Goal: Use online tool/utility: Use online tool/utility

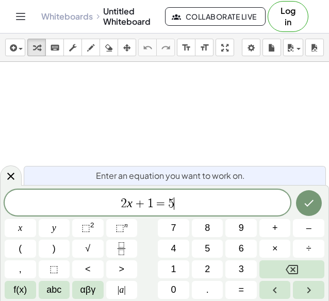
click at [188, 205] on span "2 x + 1 = 5 ​" at bounding box center [148, 203] width 286 height 14
drag, startPoint x: 189, startPoint y: 205, endPoint x: 23, endPoint y: 180, distance: 167.8
click at [23, 180] on body "Graspable Math Activities Get Started Activity Bank Assigned Work Classes White…" at bounding box center [164, 150] width 329 height 301
click at [31, 250] on button "(" at bounding box center [20, 249] width 31 height 18
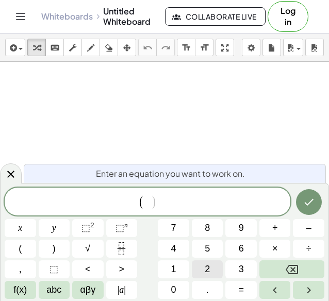
click at [206, 266] on span "2" at bounding box center [207, 269] width 5 height 14
click at [177, 249] on button "4" at bounding box center [173, 249] width 31 height 18
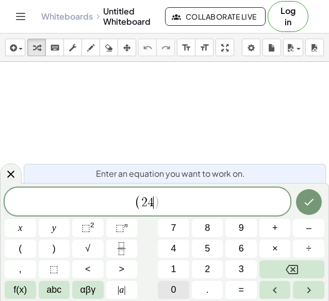
click at [176, 282] on button "0" at bounding box center [173, 290] width 31 height 18
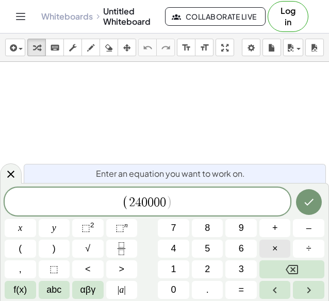
click at [284, 250] on button "×" at bounding box center [274, 249] width 31 height 18
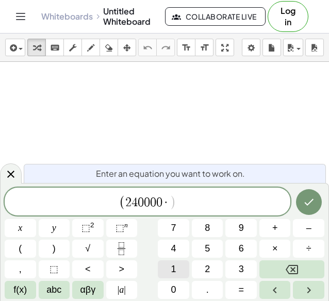
click at [177, 271] on button "1" at bounding box center [173, 269] width 31 height 18
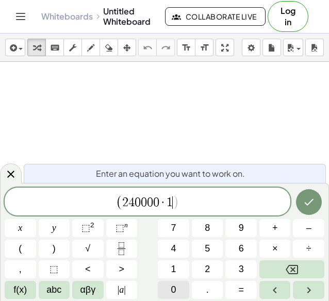
click at [176, 285] on button "0" at bounding box center [173, 290] width 31 height 18
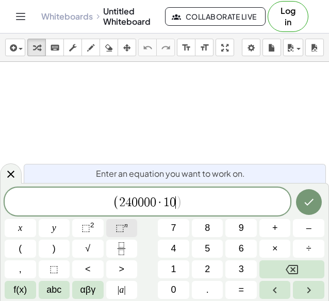
click at [120, 230] on span "⬚" at bounding box center [120, 228] width 9 height 10
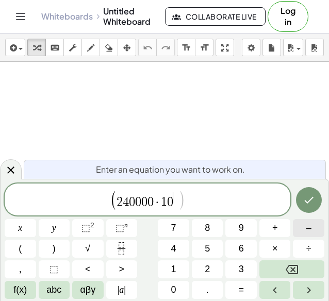
click at [310, 226] on span "–" at bounding box center [308, 228] width 5 height 14
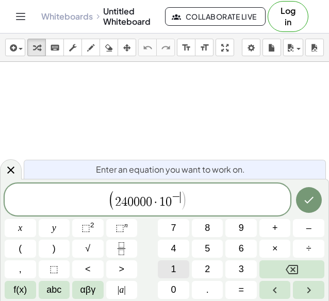
click at [180, 278] on button "1" at bounding box center [173, 269] width 31 height 18
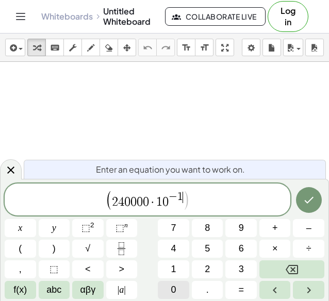
click at [180, 284] on button "0" at bounding box center [173, 290] width 31 height 18
click at [209, 204] on span "( 2 4 0 0 0 0 · 1 0 − 1 0 ​ )" at bounding box center [148, 200] width 286 height 21
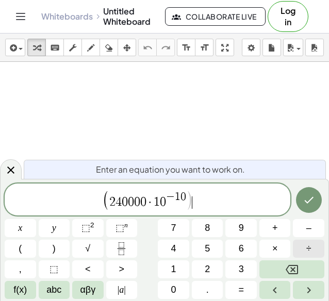
click at [308, 246] on span "÷" at bounding box center [308, 249] width 5 height 14
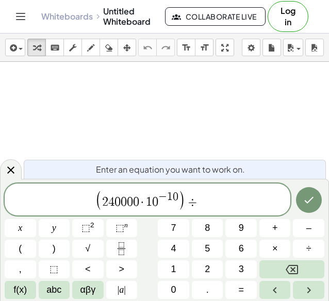
click at [176, 278] on button "1" at bounding box center [173, 269] width 31 height 18
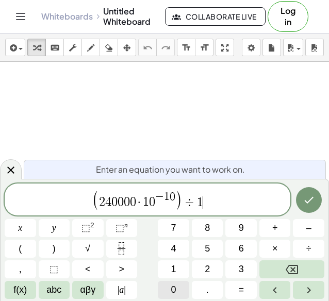
click at [175, 285] on span "0" at bounding box center [173, 290] width 5 height 14
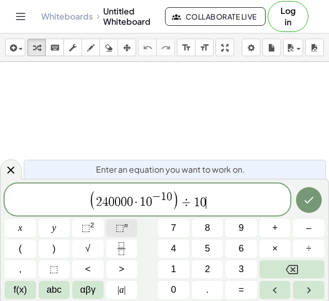
click at [129, 224] on button "⬚ n" at bounding box center [121, 228] width 31 height 18
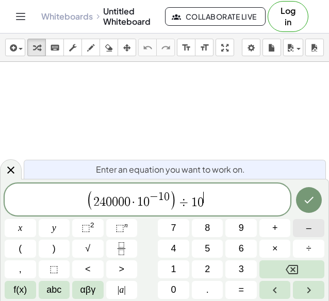
click at [304, 229] on button "–" at bounding box center [308, 228] width 31 height 18
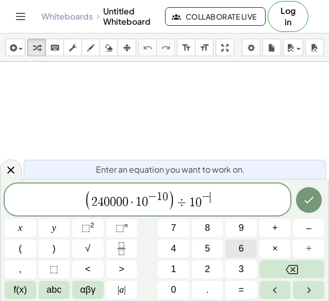
click at [240, 245] on span "6" at bounding box center [241, 249] width 5 height 14
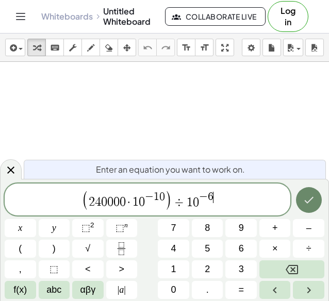
click at [303, 197] on icon "Done" at bounding box center [309, 200] width 12 height 12
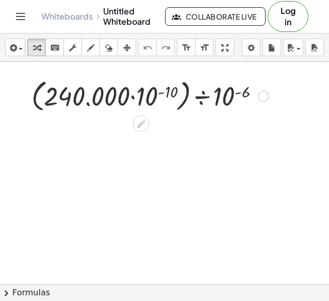
click at [192, 105] on div at bounding box center [150, 95] width 248 height 39
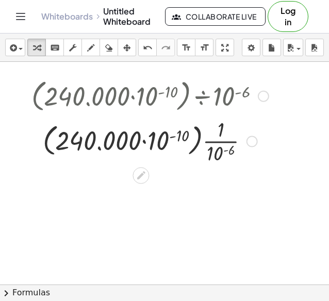
click at [201, 144] on div at bounding box center [150, 140] width 248 height 52
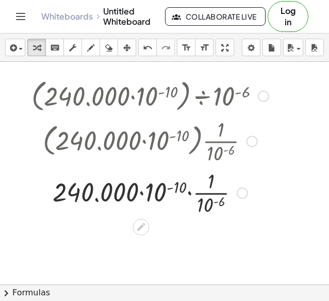
click at [173, 193] on div at bounding box center [150, 192] width 248 height 52
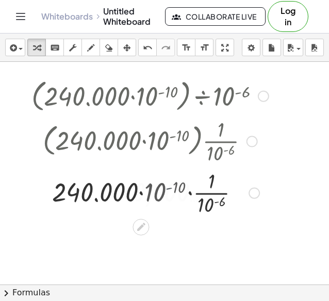
click at [173, 193] on div at bounding box center [150, 192] width 248 height 52
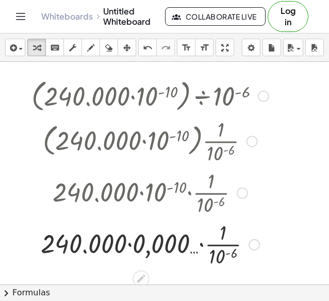
click at [204, 239] on div at bounding box center [150, 244] width 248 height 52
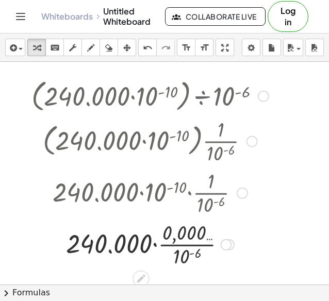
click at [196, 244] on div at bounding box center [150, 244] width 248 height 52
click at [122, 242] on div at bounding box center [150, 244] width 248 height 52
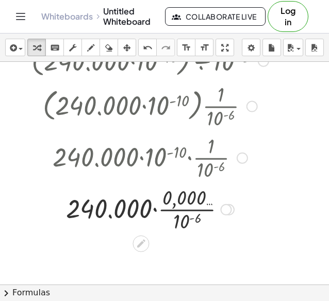
scroll to position [52, 0]
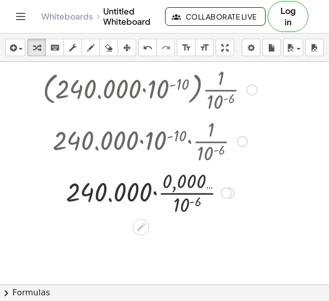
click at [203, 189] on div at bounding box center [150, 192] width 248 height 52
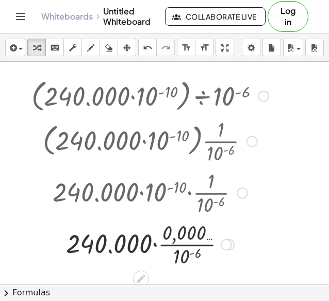
click at [229, 250] on div at bounding box center [228, 244] width 11 height 11
click at [208, 117] on div at bounding box center [150, 140] width 248 height 52
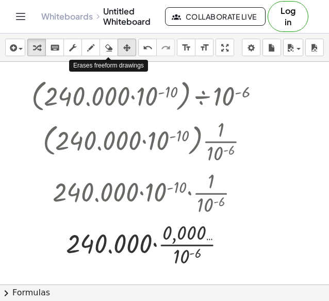
click at [124, 44] on icon "button" at bounding box center [126, 48] width 7 height 12
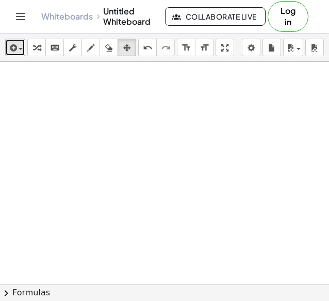
click at [13, 49] on icon "button" at bounding box center [12, 48] width 9 height 12
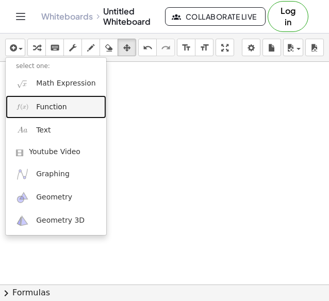
click at [60, 101] on link "Function" at bounding box center [56, 106] width 101 height 23
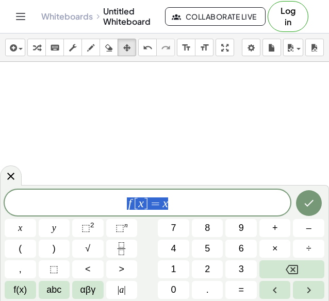
drag, startPoint x: 172, startPoint y: 201, endPoint x: 88, endPoint y: 191, distance: 84.7
click at [88, 191] on div "****** f [ x ] = x" at bounding box center [148, 203] width 286 height 26
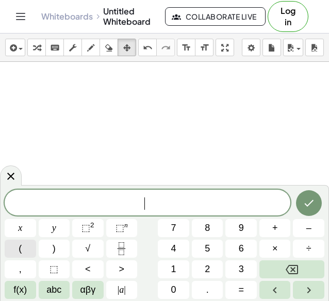
click at [27, 249] on button "(" at bounding box center [20, 249] width 31 height 18
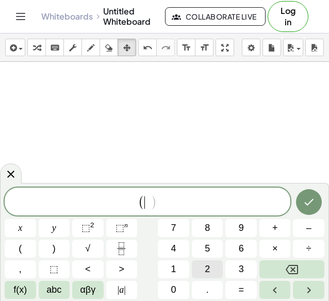
click at [221, 268] on button "2" at bounding box center [207, 269] width 31 height 18
click at [185, 250] on button "4" at bounding box center [173, 249] width 31 height 18
click at [178, 280] on div "( 2 4 ​ ) x y ⬚ 2 ⬚ n 7 8 9 + – ( ) √ 4 5 6 × ÷ , ⬚ < > 1 2 3 f(x) abc αβγ | a …" at bounding box center [165, 243] width 320 height 111
click at [178, 280] on div "( 2 4 ) x y ⬚ 2 ⬚ n 7 8 9 + – ( ) √ 4 5 6 × ÷ , ⬚ < > 1 2 3 f(x) abc αβγ | a | …" at bounding box center [165, 243] width 320 height 111
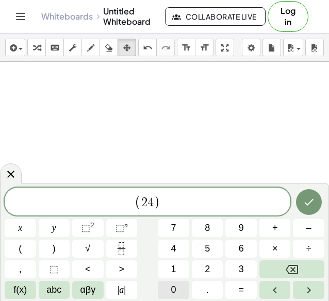
click at [176, 283] on button "0" at bounding box center [173, 290] width 31 height 18
click at [147, 204] on span "0" at bounding box center [150, 202] width 6 height 12
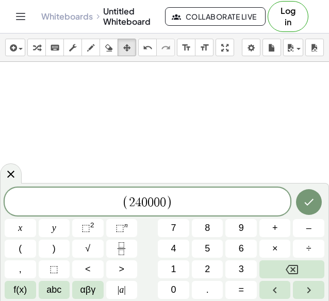
click at [164, 204] on span "0" at bounding box center [163, 202] width 6 height 12
click at [271, 248] on button "×" at bounding box center [274, 249] width 31 height 18
click at [177, 272] on button "1" at bounding box center [173, 269] width 31 height 18
click at [175, 281] on button "0" at bounding box center [173, 290] width 31 height 18
click at [121, 223] on span "⬚" at bounding box center [120, 228] width 9 height 10
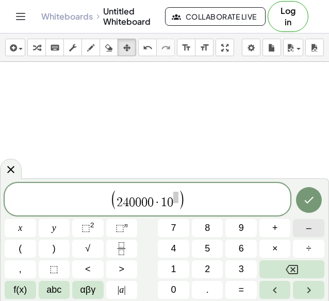
click at [303, 230] on button "–" at bounding box center [308, 228] width 31 height 18
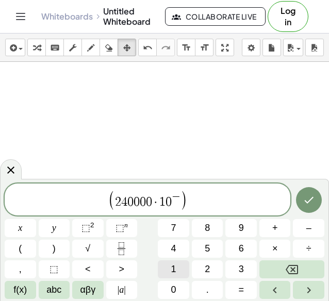
click at [168, 269] on button "1" at bounding box center [173, 269] width 31 height 18
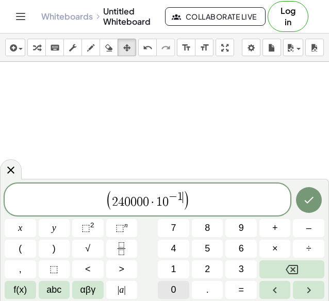
click at [169, 284] on button "0" at bounding box center [173, 290] width 31 height 18
click at [212, 198] on span "( 2 4 0 0 0 0 · 1 0 − 1 0 ​ )" at bounding box center [148, 200] width 286 height 21
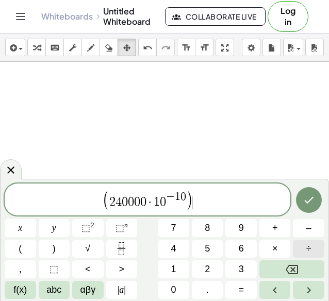
click at [306, 247] on span "÷" at bounding box center [308, 249] width 5 height 14
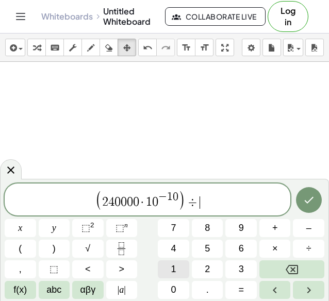
click at [180, 268] on button "1" at bounding box center [173, 269] width 31 height 18
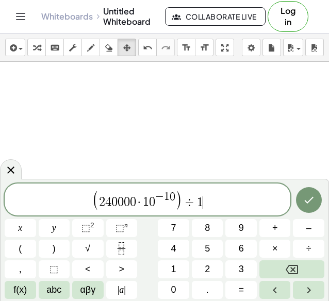
click at [178, 283] on button "0" at bounding box center [173, 290] width 31 height 18
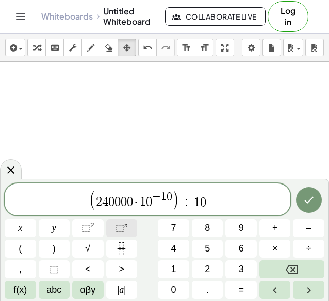
click at [121, 232] on span "⬚" at bounding box center [120, 228] width 9 height 10
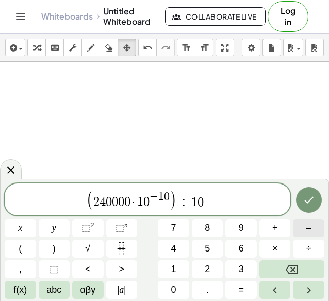
click at [304, 229] on button "–" at bounding box center [308, 228] width 31 height 18
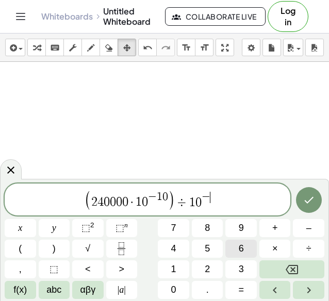
click at [229, 244] on button "6" at bounding box center [240, 249] width 31 height 18
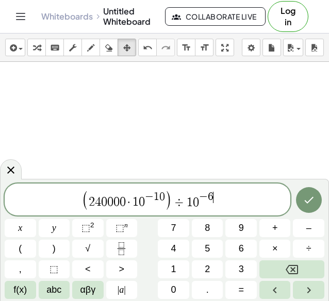
click at [327, 202] on div "( 2 4 0 0 0 0 · 1 0 − 1 0 ) ÷ 1 0 − 6 ​ x y ⬚ 2 ⬚ n 7 8 9 + – ( ) √ 4 5 6 × ÷ ,…" at bounding box center [164, 240] width 329 height 122
click at [314, 201] on icon "Done" at bounding box center [309, 200] width 12 height 12
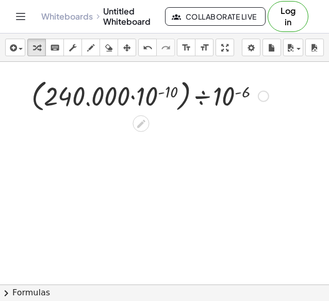
click at [224, 107] on div at bounding box center [150, 95] width 248 height 39
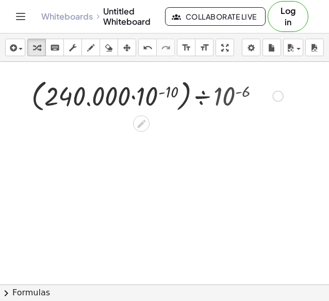
click at [224, 107] on div at bounding box center [150, 95] width 276 height 39
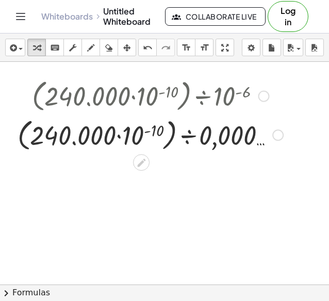
click at [243, 142] on div at bounding box center [150, 133] width 276 height 39
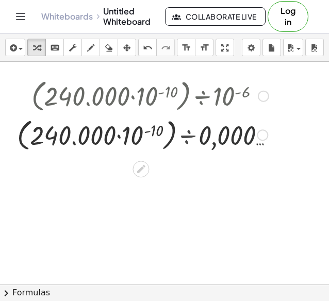
click at [243, 142] on div at bounding box center [150, 134] width 248 height 52
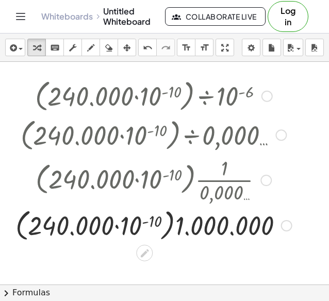
click at [216, 224] on div at bounding box center [153, 224] width 287 height 39
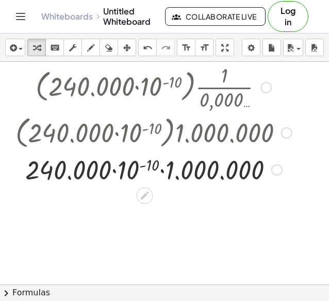
scroll to position [103, 0]
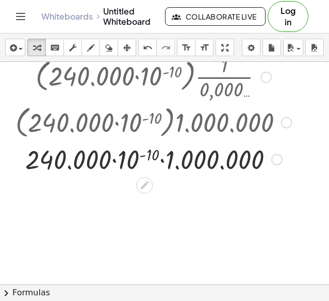
click at [186, 159] on div at bounding box center [153, 158] width 287 height 35
click at [121, 163] on div at bounding box center [153, 158] width 287 height 35
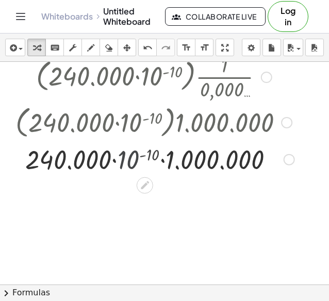
click at [121, 163] on div at bounding box center [153, 158] width 291 height 35
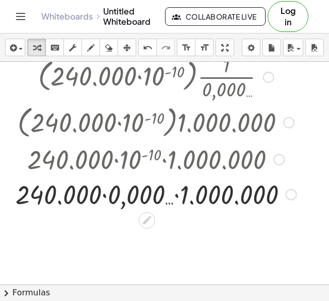
click at [198, 192] on div at bounding box center [155, 193] width 291 height 35
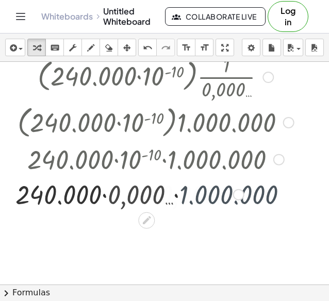
click at [198, 192] on div at bounding box center [155, 193] width 287 height 35
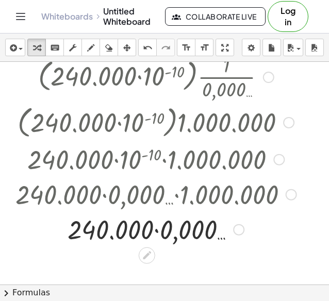
click at [179, 227] on div at bounding box center [155, 228] width 291 height 35
click at [147, 229] on div "· 240.000 · 0,000 … 24" at bounding box center [147, 229] width 0 height 0
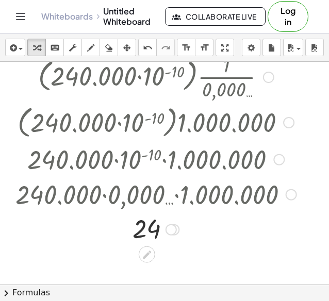
click at [157, 227] on div at bounding box center [155, 229] width 291 height 34
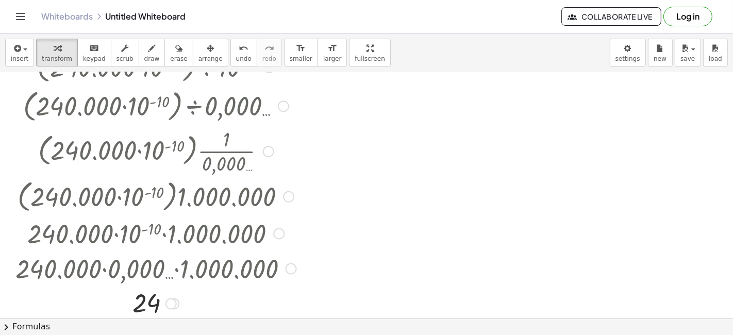
scroll to position [57, 0]
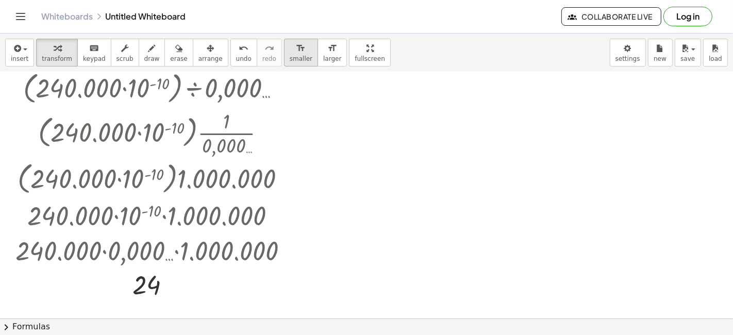
click at [296, 45] on icon "format_size" at bounding box center [301, 48] width 10 height 12
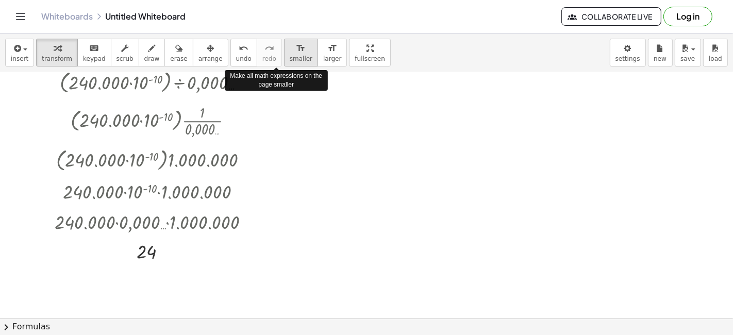
click at [296, 45] on icon "format_size" at bounding box center [301, 48] width 10 height 12
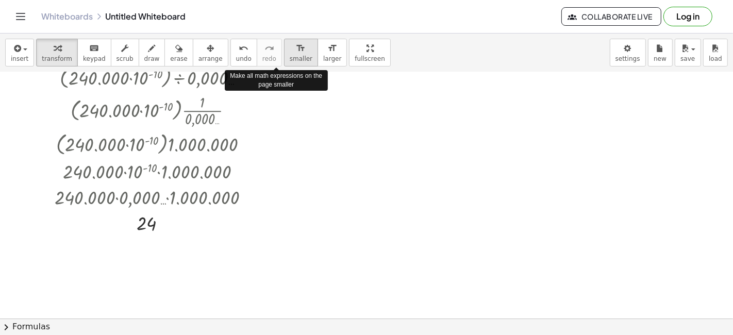
click at [296, 45] on icon "format_size" at bounding box center [301, 48] width 10 height 12
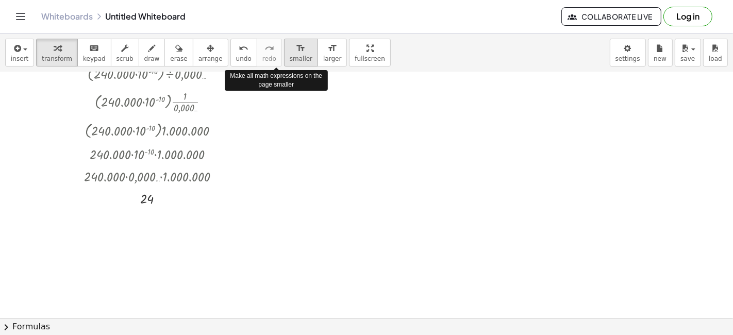
click at [296, 45] on icon "format_size" at bounding box center [301, 48] width 10 height 12
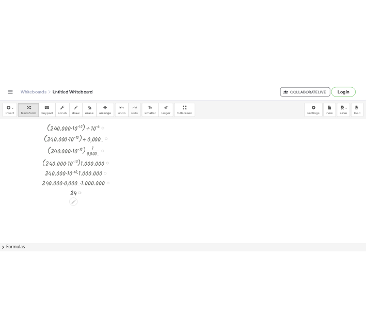
scroll to position [0, 0]
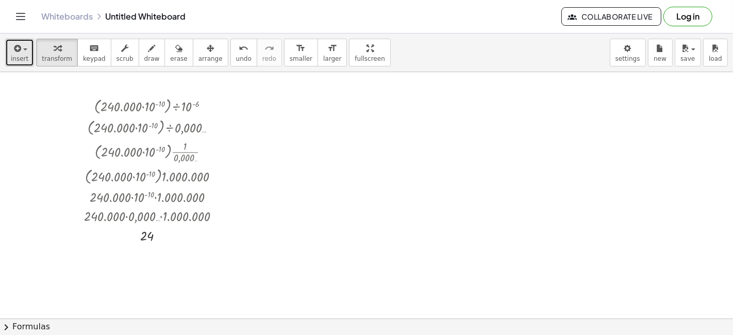
click at [24, 53] on div "button" at bounding box center [20, 48] width 18 height 12
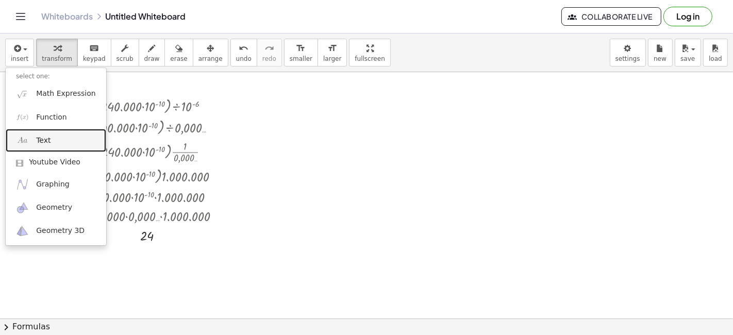
click at [55, 136] on link "Text" at bounding box center [56, 140] width 101 height 23
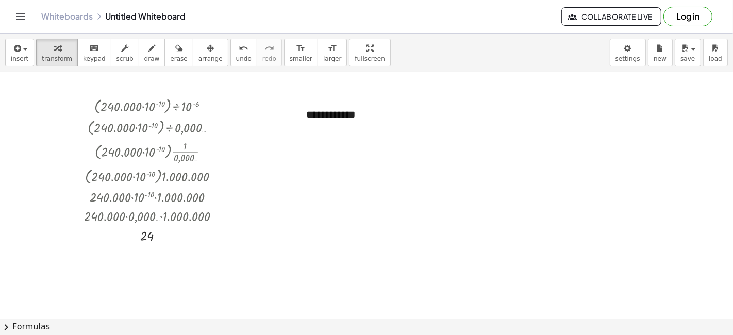
click at [328, 121] on div at bounding box center [366, 318] width 733 height 493
click at [328, 110] on div "**********" at bounding box center [373, 115] width 155 height 36
drag, startPoint x: 390, startPoint y: 94, endPoint x: 315, endPoint y: 81, distance: 76.3
click at [315, 81] on div "**********" at bounding box center [366, 318] width 733 height 493
click at [116, 107] on div at bounding box center [156, 105] width 155 height 21
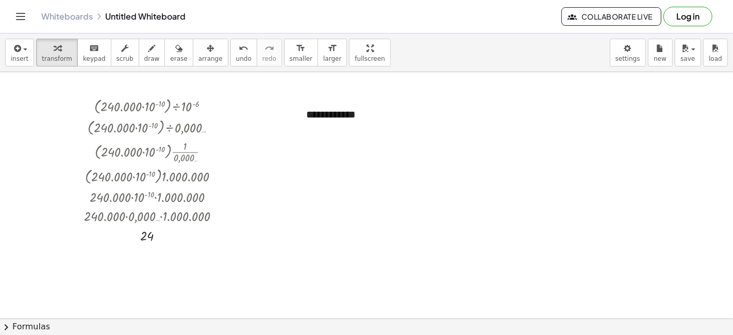
click at [199, 58] on span "arrange" at bounding box center [211, 58] width 24 height 7
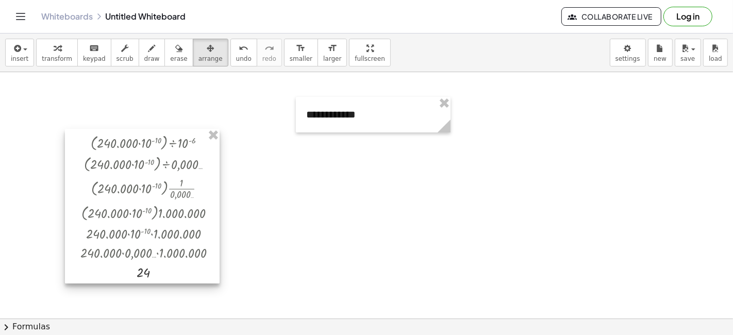
drag, startPoint x: 179, startPoint y: 102, endPoint x: 179, endPoint y: 136, distance: 34.0
click at [175, 140] on div at bounding box center [142, 206] width 155 height 155
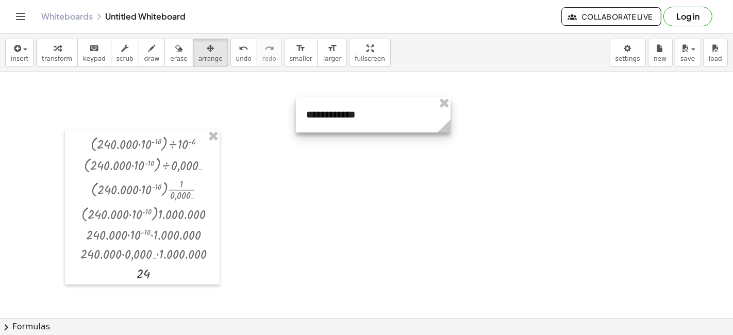
click at [328, 100] on div at bounding box center [373, 115] width 155 height 36
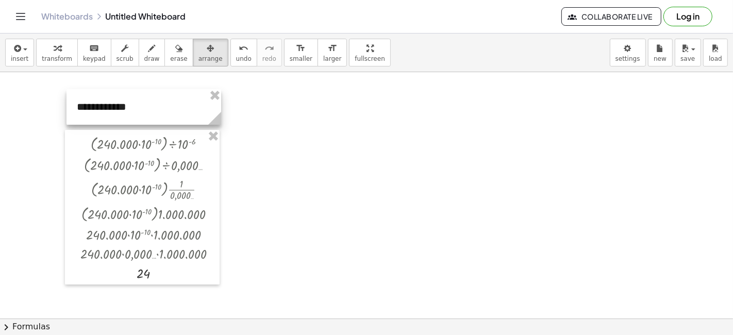
drag, startPoint x: 396, startPoint y: 108, endPoint x: 167, endPoint y: 100, distance: 229.1
click at [167, 100] on div at bounding box center [144, 107] width 155 height 36
click at [328, 134] on div at bounding box center [366, 318] width 733 height 493
click at [328, 216] on div at bounding box center [366, 318] width 733 height 493
click at [328, 301] on button "chevron_right Formulas" at bounding box center [366, 327] width 733 height 17
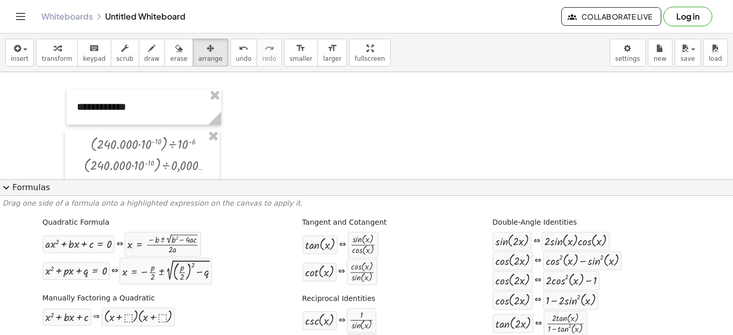
click at [32, 189] on button "expand_more Formulas" at bounding box center [366, 187] width 733 height 17
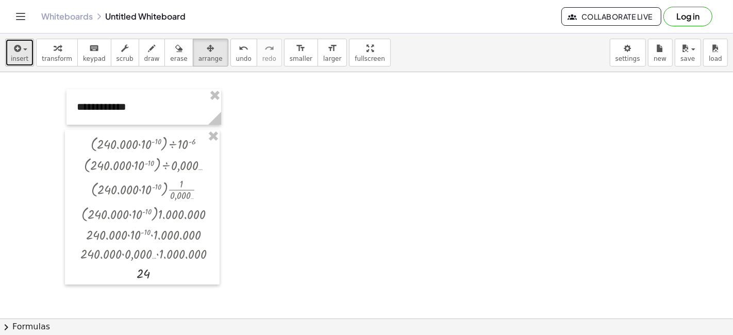
click at [16, 58] on span "insert" at bounding box center [20, 58] width 18 height 7
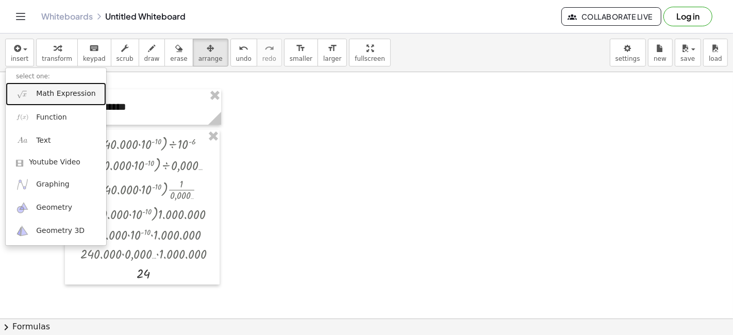
click at [53, 95] on span "Math Expression" at bounding box center [65, 94] width 59 height 10
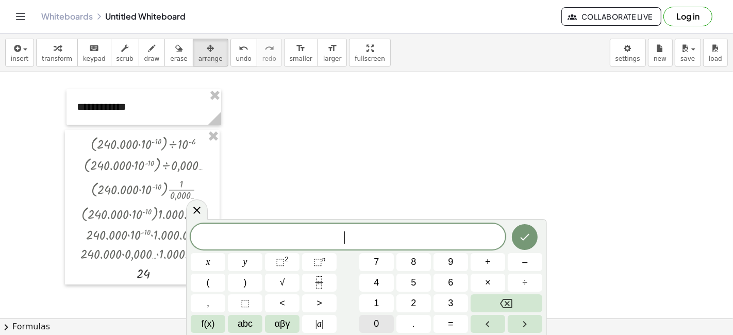
click at [328, 301] on span "0" at bounding box center [376, 324] width 5 height 14
click at [328, 301] on button "." at bounding box center [414, 324] width 35 height 18
click at [328, 301] on div "0" at bounding box center [376, 324] width 35 height 18
click at [328, 301] on button "0" at bounding box center [376, 324] width 35 height 18
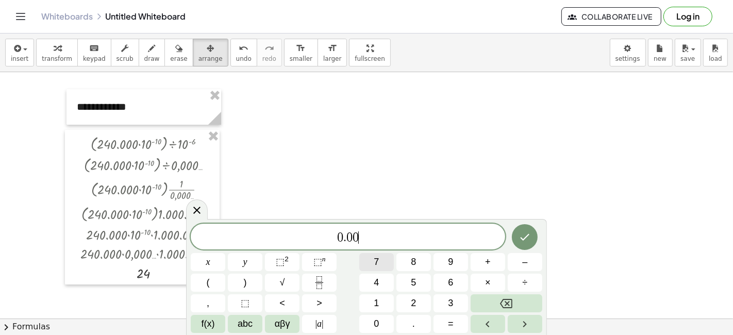
click at [328, 261] on button "7" at bounding box center [376, 262] width 35 height 18
click at [328, 301] on span "=" at bounding box center [451, 324] width 6 height 14
click at [328, 267] on button "7" at bounding box center [376, 262] width 35 height 18
click at [328, 284] on button "×" at bounding box center [488, 283] width 35 height 18
click at [328, 301] on button "1" at bounding box center [376, 303] width 35 height 18
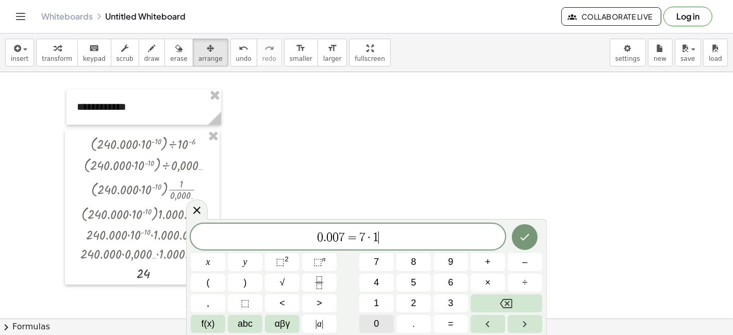
click at [328, 301] on button "0" at bounding box center [376, 324] width 35 height 18
click at [320, 266] on span "⬚" at bounding box center [318, 262] width 9 height 10
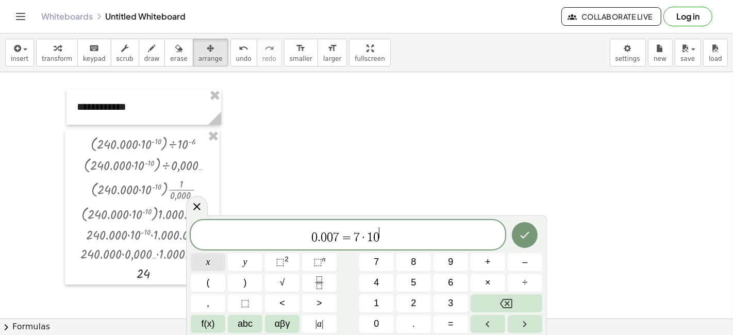
click at [212, 266] on button "x" at bounding box center [208, 262] width 35 height 18
click at [328, 236] on icon "Done" at bounding box center [525, 235] width 12 height 12
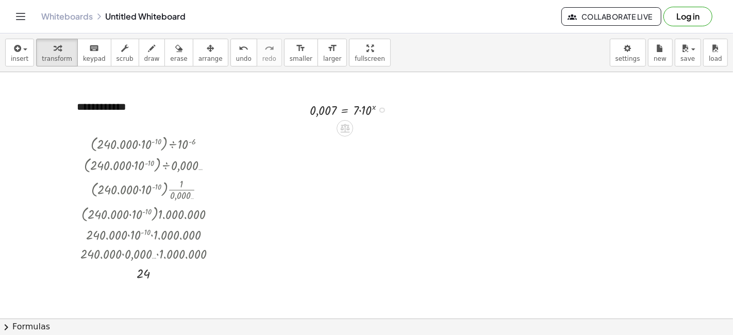
click at [328, 110] on div at bounding box center [352, 110] width 94 height 20
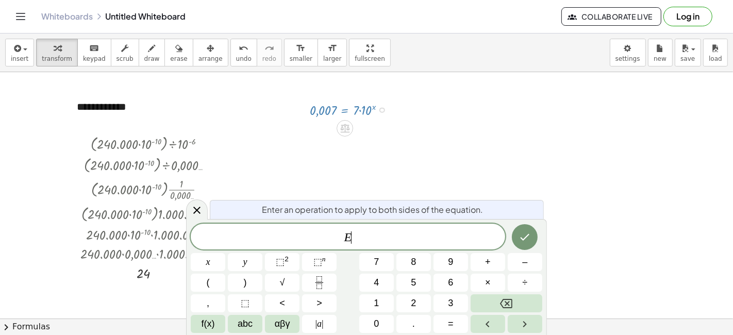
click at [328, 110] on div at bounding box center [352, 110] width 94 height 20
click at [11, 58] on span "insert" at bounding box center [20, 58] width 18 height 7
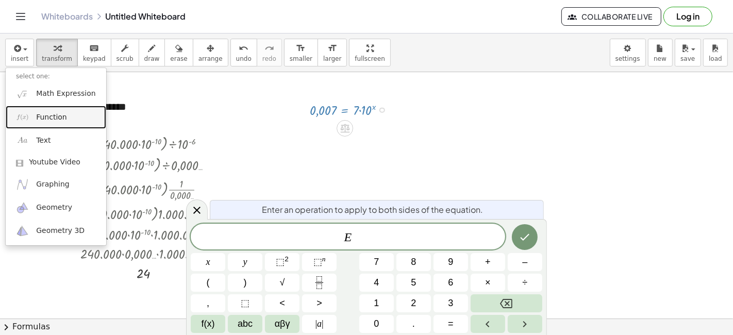
click at [52, 116] on span "Function" at bounding box center [51, 117] width 31 height 10
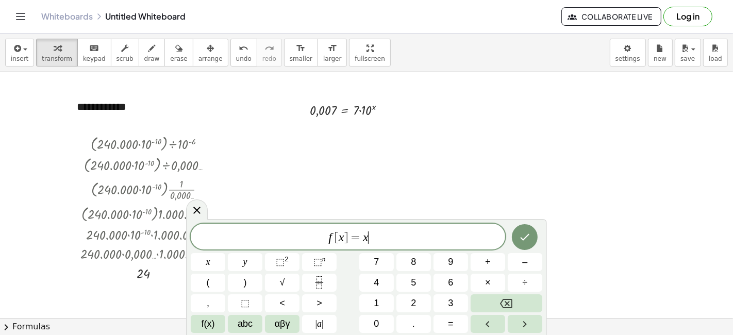
drag, startPoint x: 390, startPoint y: 243, endPoint x: 237, endPoint y: 224, distance: 154.4
click at [237, 224] on div "****** f [ x ] = x ​" at bounding box center [348, 237] width 315 height 26
click at [328, 301] on button "0" at bounding box center [376, 324] width 35 height 18
click at [328, 301] on div "0 x y ⬚ 2 ⬚ n 7 8 9 + – ( ) √ 4 5 6 × ÷ , ⬚ < > 1 2 3 f(x) abc αβγ | a | 0 . =" at bounding box center [367, 278] width 352 height 109
click at [328, 301] on button "." at bounding box center [414, 324] width 35 height 18
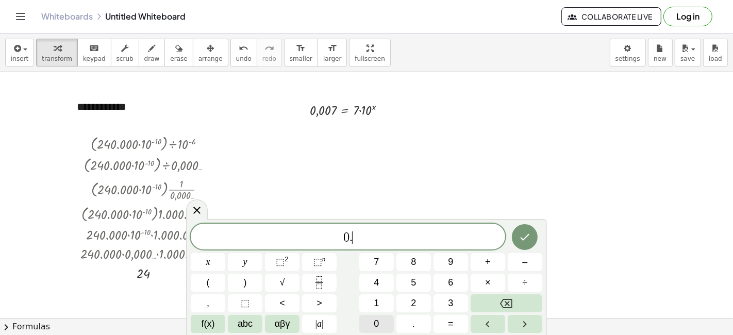
click at [328, 301] on button "0" at bounding box center [376, 324] width 35 height 18
click at [328, 261] on button "7" at bounding box center [376, 262] width 35 height 18
click at [328, 301] on button "=" at bounding box center [451, 324] width 35 height 18
click at [328, 264] on span "7" at bounding box center [376, 262] width 5 height 14
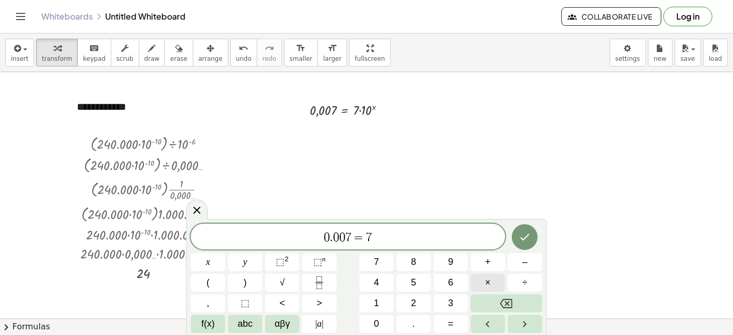
click at [328, 285] on button "×" at bounding box center [488, 283] width 35 height 18
click at [328, 301] on button "1" at bounding box center [376, 303] width 35 height 18
click at [328, 301] on button "0" at bounding box center [376, 324] width 35 height 18
click at [316, 259] on span "⬚" at bounding box center [318, 262] width 9 height 10
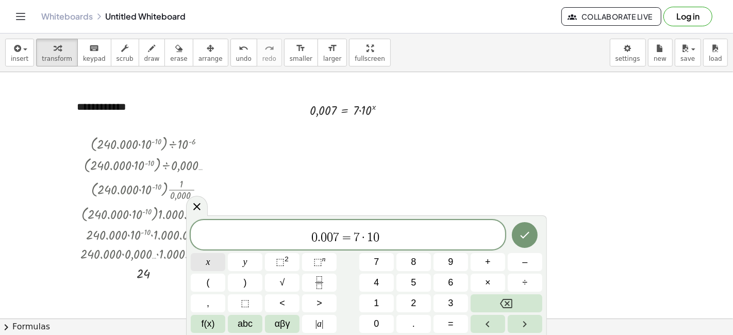
click at [219, 266] on button "x" at bounding box center [208, 262] width 35 height 18
click at [328, 233] on button "Done" at bounding box center [525, 235] width 26 height 26
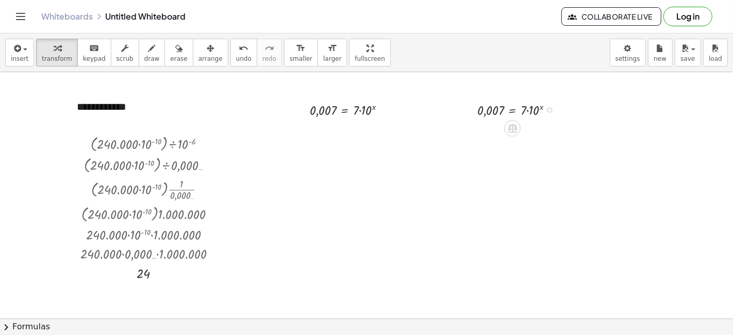
click at [328, 112] on div at bounding box center [519, 110] width 94 height 20
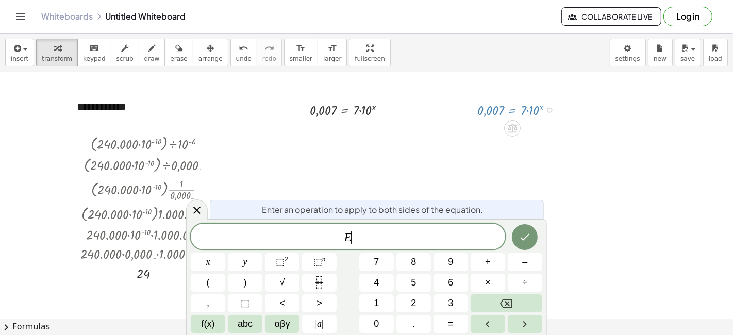
click at [328, 112] on div at bounding box center [519, 110] width 94 height 20
click at [328, 107] on div at bounding box center [352, 110] width 94 height 20
click at [207, 54] on icon "button" at bounding box center [210, 48] width 7 height 12
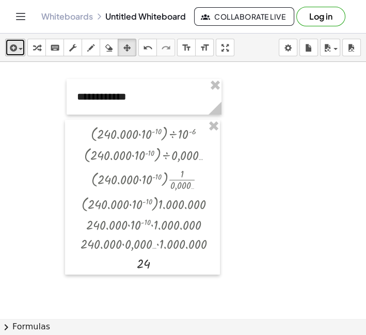
click at [16, 46] on icon "button" at bounding box center [12, 48] width 9 height 12
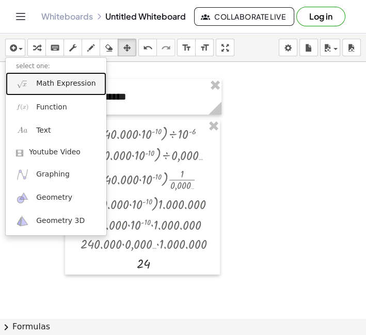
click at [50, 85] on span "Math Expression" at bounding box center [65, 83] width 59 height 10
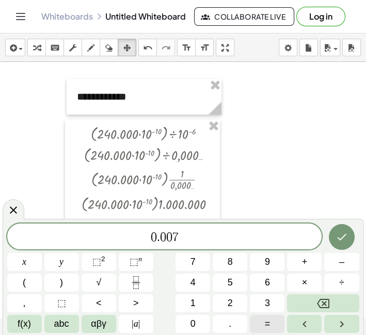
click at [265, 301] on span "=" at bounding box center [268, 324] width 6 height 14
click at [201, 261] on button "7" at bounding box center [192, 262] width 35 height 18
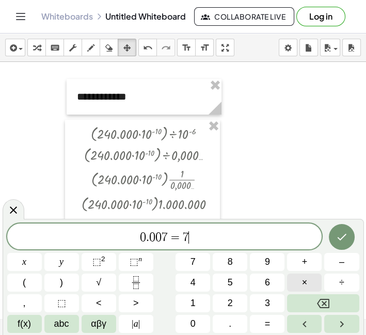
click at [302, 280] on span "×" at bounding box center [305, 282] width 6 height 14
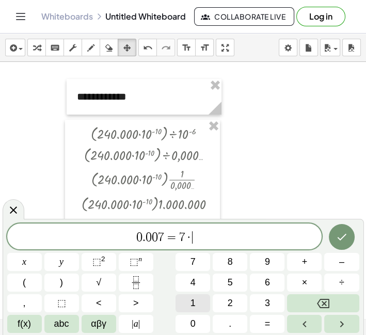
click at [196, 301] on button "1" at bounding box center [192, 303] width 35 height 18
click at [194, 301] on span "0" at bounding box center [192, 324] width 5 height 14
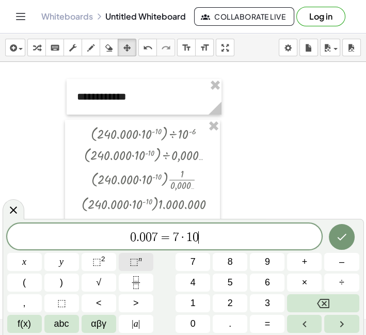
click at [142, 264] on button "⬚ n" at bounding box center [136, 262] width 35 height 18
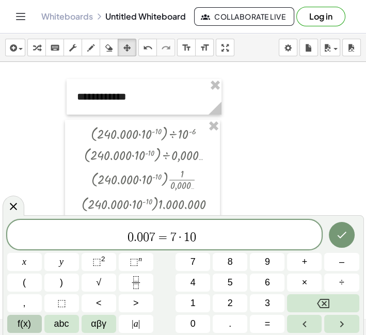
click at [22, 301] on span "f(x)" at bounding box center [24, 324] width 13 height 14
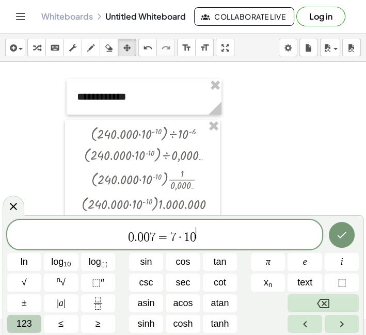
click at [22, 301] on span "123" at bounding box center [24, 324] width 15 height 14
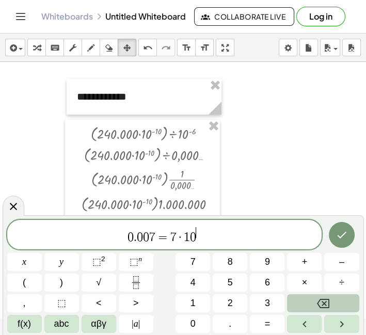
click at [22, 301] on span "f(x)" at bounding box center [24, 324] width 13 height 14
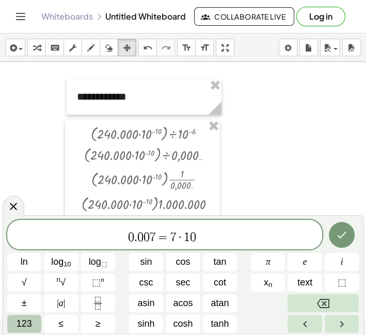
click at [22, 301] on span "123" at bounding box center [24, 324] width 15 height 14
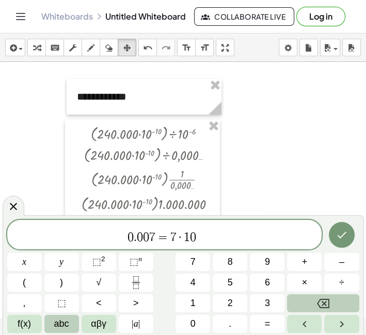
click at [53, 301] on button "abc" at bounding box center [61, 324] width 35 height 18
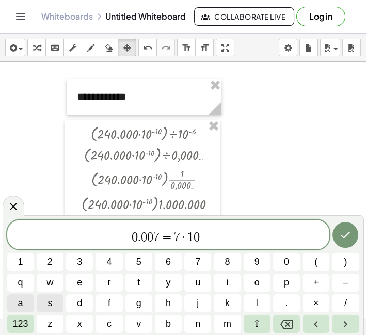
click at [23, 301] on button "a" at bounding box center [20, 303] width 27 height 18
click at [286, 301] on icon "Backspace" at bounding box center [286, 323] width 12 height 9
click at [260, 301] on button "⇧" at bounding box center [256, 324] width 27 height 18
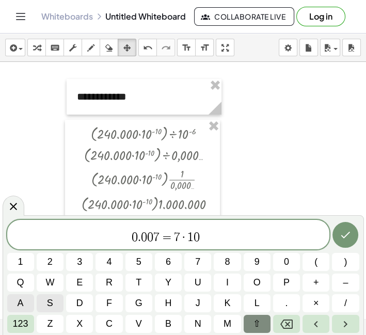
click at [21, 295] on button "a" at bounding box center [20, 303] width 27 height 18
click at [328, 235] on icon "Done" at bounding box center [345, 234] width 12 height 12
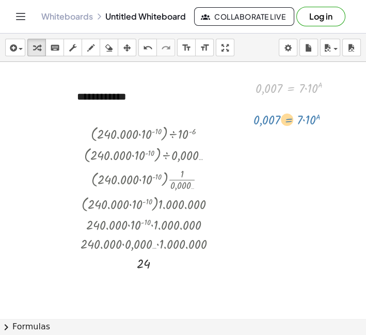
drag, startPoint x: 297, startPoint y: 87, endPoint x: 295, endPoint y: 114, distance: 27.9
click at [295, 114] on div "**********" at bounding box center [183, 318] width 366 height 513
click at [11, 47] on icon "button" at bounding box center [12, 48] width 9 height 12
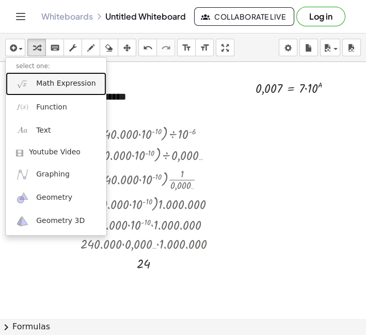
click at [44, 78] on span "Math Expression" at bounding box center [65, 83] width 59 height 10
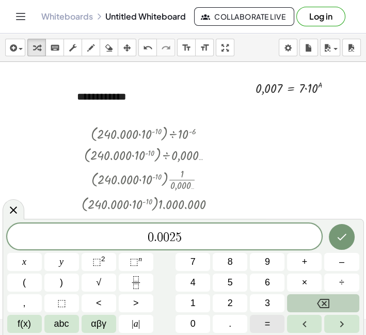
click at [276, 301] on button "=" at bounding box center [267, 324] width 35 height 18
click at [233, 301] on button "2" at bounding box center [229, 303] width 35 height 18
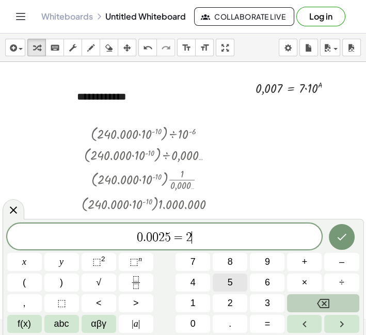
click at [232, 284] on span "5" at bounding box center [229, 282] width 5 height 14
click at [202, 301] on button "0" at bounding box center [192, 324] width 35 height 18
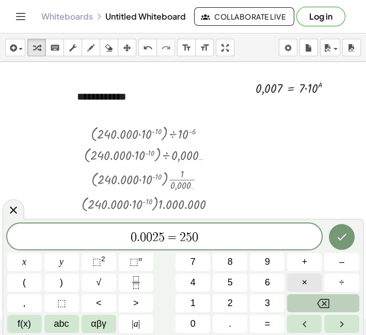
click at [300, 283] on button "×" at bounding box center [304, 282] width 35 height 18
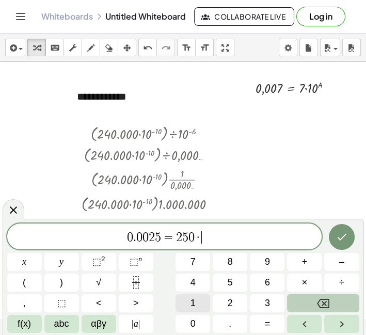
click at [199, 301] on button "1" at bounding box center [192, 303] width 35 height 18
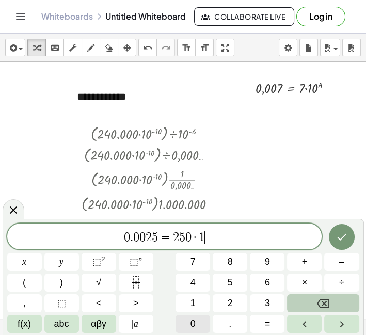
click at [190, 301] on span "0" at bounding box center [192, 324] width 5 height 14
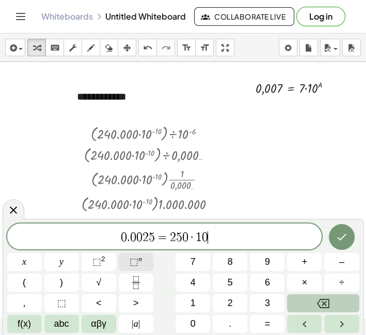
click at [130, 259] on span "⬚" at bounding box center [133, 261] width 9 height 10
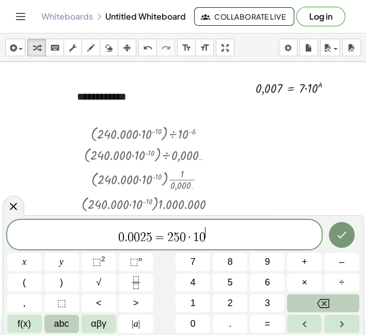
click at [54, 301] on span "abc" at bounding box center [61, 324] width 15 height 14
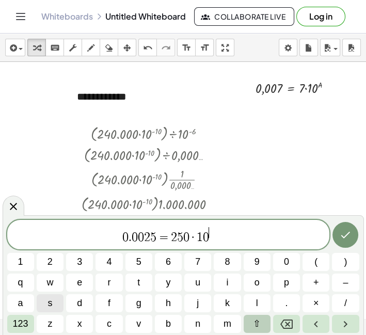
click at [250, 301] on button "⇧" at bounding box center [256, 324] width 27 height 18
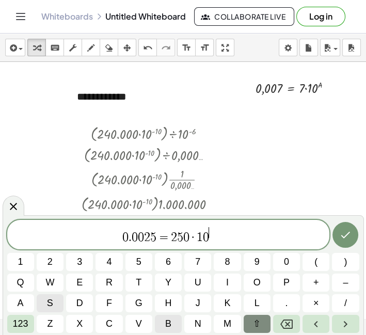
click at [174, 301] on button "b" at bounding box center [168, 324] width 27 height 18
click at [328, 231] on icon "Done" at bounding box center [345, 234] width 12 height 12
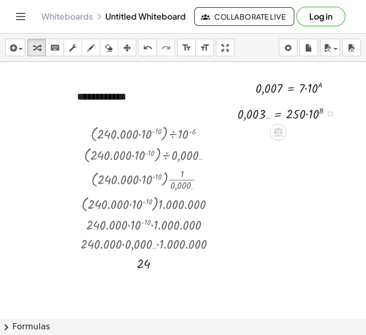
click at [258, 112] on div at bounding box center [289, 113] width 115 height 20
click at [289, 49] on body "**********" at bounding box center [183, 167] width 366 height 335
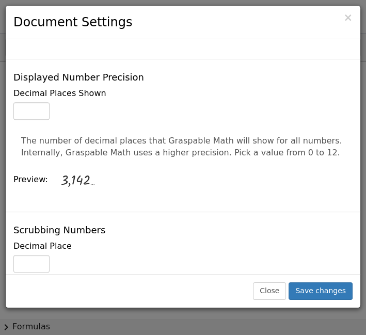
scroll to position [401, 0]
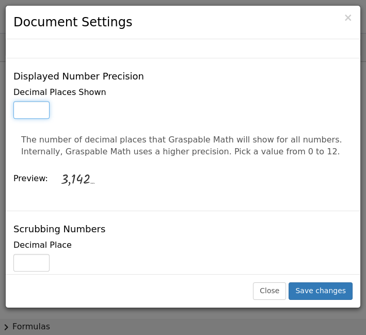
type input "*"
click at [37, 101] on input "*" at bounding box center [31, 110] width 36 height 18
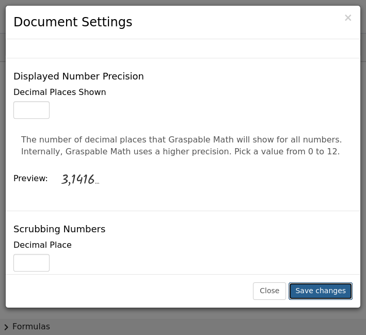
click at [318, 286] on button "Save changes" at bounding box center [320, 291] width 64 height 18
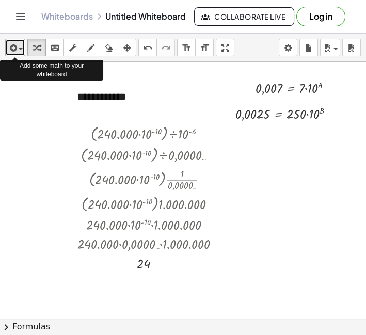
click at [17, 47] on span "button" at bounding box center [18, 48] width 2 height 7
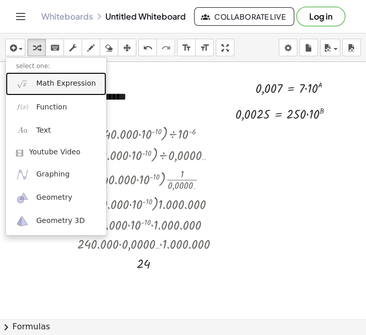
click at [72, 89] on link "Math Expression" at bounding box center [56, 83] width 101 height 23
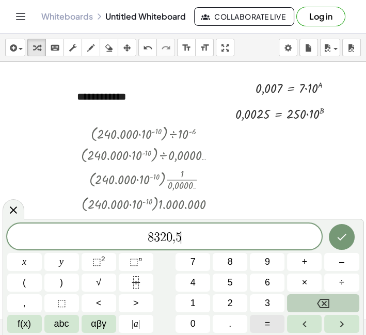
click at [276, 301] on button "=" at bounding box center [267, 324] width 35 height 18
click at [234, 266] on button "8" at bounding box center [229, 262] width 35 height 18
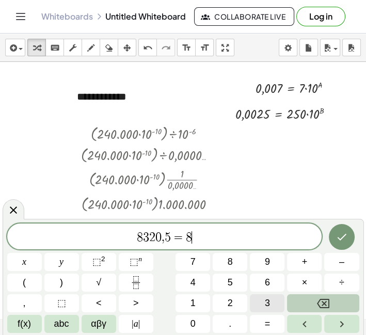
click at [260, 300] on button "3" at bounding box center [267, 303] width 35 height 18
click at [237, 301] on button "." at bounding box center [229, 324] width 35 height 18
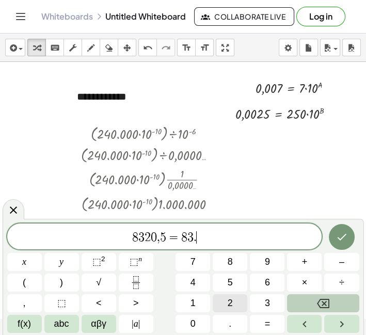
click at [228, 298] on span "2" at bounding box center [229, 303] width 5 height 14
click at [328, 301] on button "Backspace" at bounding box center [323, 303] width 72 height 18
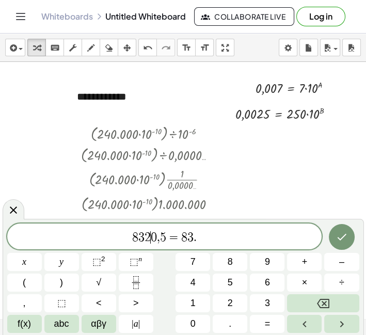
click at [148, 236] on span "2" at bounding box center [147, 237] width 6 height 12
click at [152, 234] on span "0" at bounding box center [150, 237] width 6 height 12
click at [204, 237] on span "8 3 0 2 , 5 = 8 3 ." at bounding box center [164, 237] width 315 height 14
click at [300, 285] on button "×" at bounding box center [304, 282] width 35 height 18
click at [196, 301] on button "1" at bounding box center [192, 303] width 35 height 18
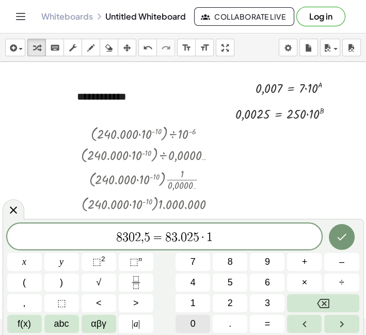
click at [198, 301] on button "0" at bounding box center [192, 324] width 35 height 18
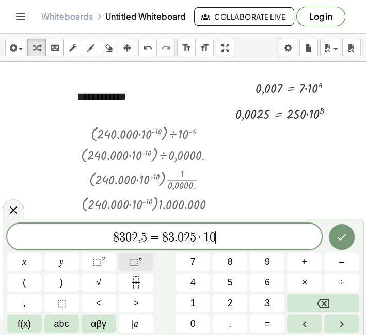
click at [128, 257] on button "⬚ n" at bounding box center [136, 262] width 35 height 18
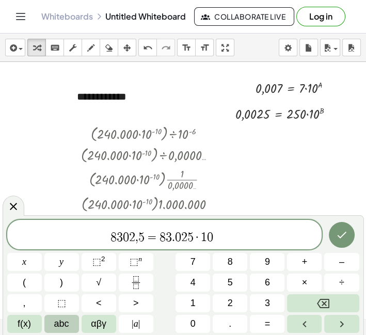
click at [59, 301] on span "abc" at bounding box center [61, 324] width 15 height 14
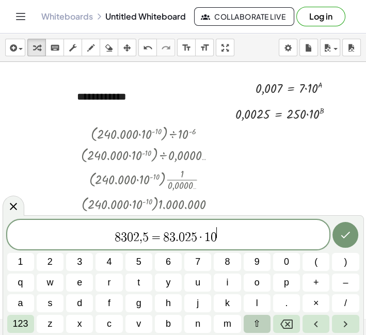
click at [261, 301] on button "⇧" at bounding box center [256, 324] width 27 height 18
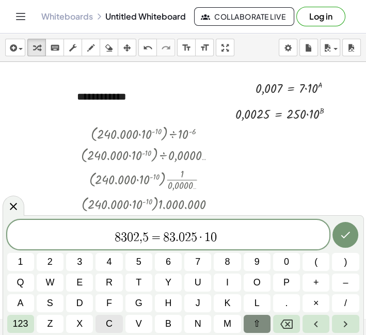
click at [107, 301] on span "c" at bounding box center [109, 324] width 7 height 14
click at [328, 230] on icon "Done" at bounding box center [345, 234] width 12 height 12
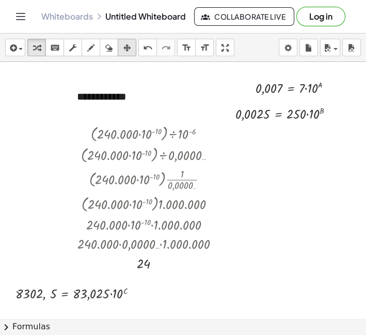
click at [126, 49] on icon "button" at bounding box center [126, 48] width 7 height 12
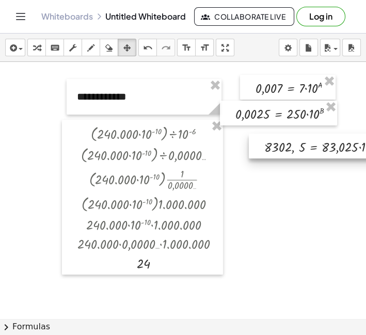
drag, startPoint x: 74, startPoint y: 298, endPoint x: 287, endPoint y: 222, distance: 226.2
click at [315, 152] on div at bounding box center [319, 146] width 141 height 25
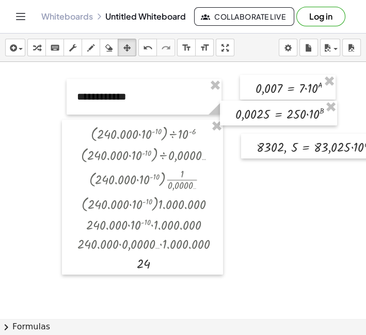
scroll to position [0, 35]
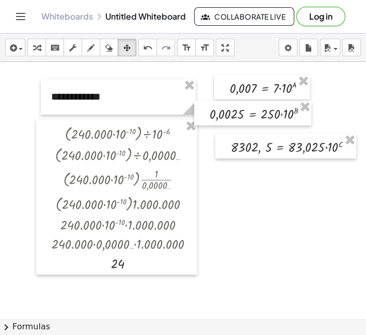
drag, startPoint x: 272, startPoint y: 171, endPoint x: 275, endPoint y: 179, distance: 8.3
click at [274, 187] on div at bounding box center [166, 318] width 384 height 513
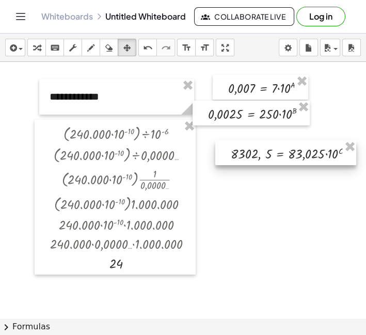
scroll to position [0, 34]
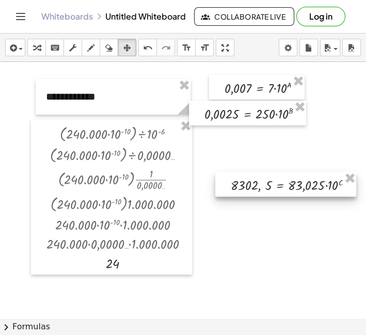
drag, startPoint x: 275, startPoint y: 151, endPoint x: 281, endPoint y: 187, distance: 36.5
click at [281, 187] on div at bounding box center [285, 184] width 141 height 25
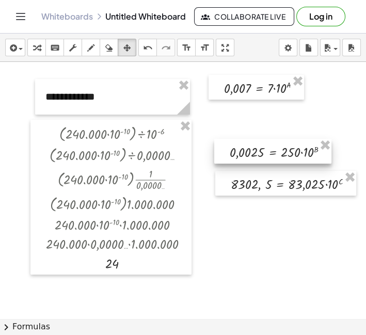
drag, startPoint x: 233, startPoint y: 112, endPoint x: 259, endPoint y: 151, distance: 46.1
click at [259, 151] on div at bounding box center [272, 151] width 117 height 25
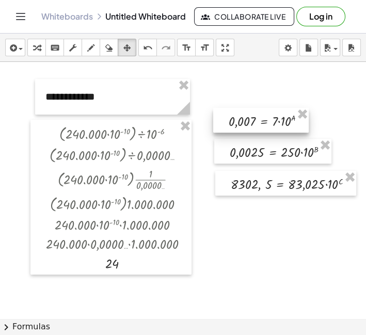
drag, startPoint x: 254, startPoint y: 89, endPoint x: 258, endPoint y: 122, distance: 33.3
click at [258, 122] on div at bounding box center [260, 120] width 95 height 25
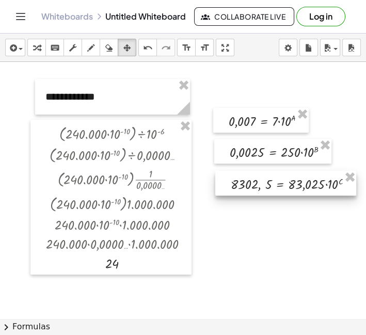
click at [256, 222] on div at bounding box center [163, 318] width 389 height 513
click at [26, 49] on div "insert select one: Math Expression Function Text Youtube Video Graphing Geometr…" at bounding box center [183, 48] width 366 height 28
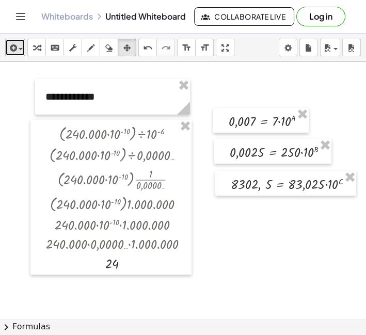
click at [23, 49] on button "insert" at bounding box center [15, 48] width 20 height 18
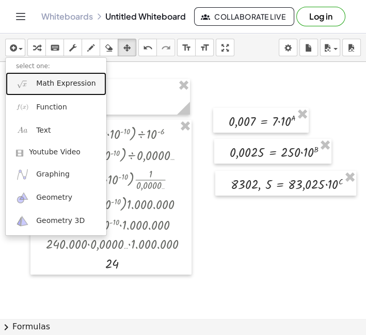
click at [33, 85] on link "Math Expression" at bounding box center [56, 83] width 101 height 23
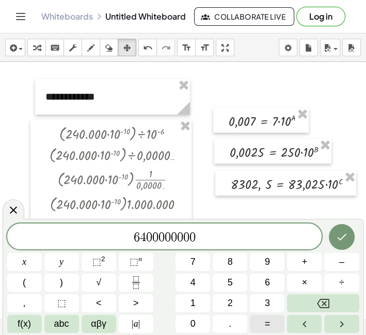
click at [275, 301] on button "=" at bounding box center [267, 324] width 35 height 18
click at [258, 283] on button "6" at bounding box center [267, 282] width 35 height 18
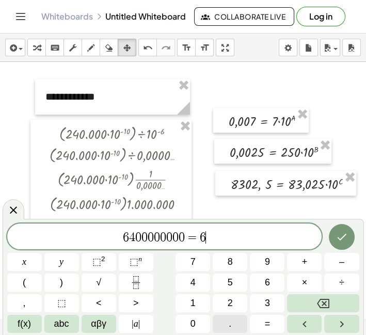
click at [226, 301] on button "." at bounding box center [229, 324] width 35 height 18
click at [202, 283] on button "4" at bounding box center [192, 282] width 35 height 18
click at [319, 283] on button "×" at bounding box center [304, 282] width 35 height 18
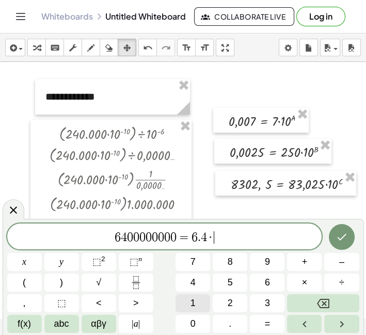
click at [202, 301] on button "1" at bounding box center [192, 303] width 35 height 18
click at [195, 301] on div "6 4 0 0 0 0 0 0 0 0 = 6 . 4 · 1 ​ x y ⬚ 2 ⬚ n 7 8 9 + – ( ) √ 4 5 6 × ÷ , ⬚ < >…" at bounding box center [183, 277] width 352 height 109
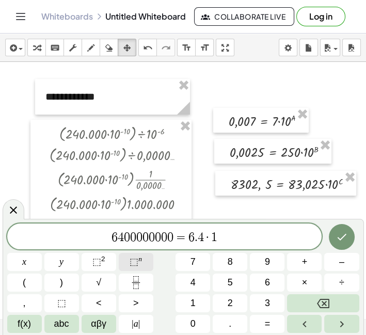
click at [140, 260] on sup "n" at bounding box center [140, 259] width 4 height 8
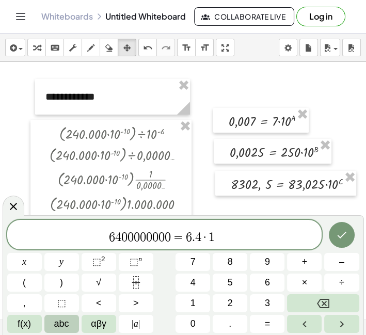
click at [63, 301] on span "abc" at bounding box center [61, 324] width 15 height 14
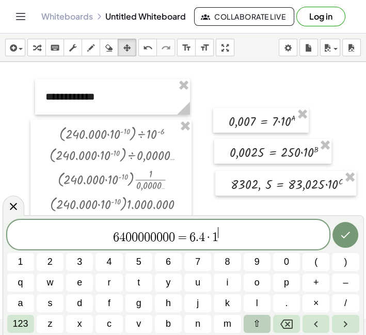
click at [263, 301] on button "⇧" at bounding box center [256, 324] width 27 height 18
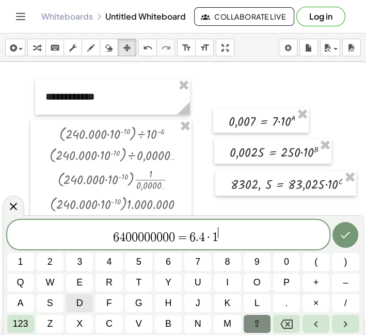
click at [83, 301] on button "d" at bounding box center [79, 303] width 27 height 18
click at [217, 235] on span "​ D" at bounding box center [221, 232] width 8 height 11
click at [218, 236] on var "D" at bounding box center [221, 231] width 8 height 12
click at [323, 301] on button "Left arrow" at bounding box center [315, 324] width 27 height 18
click at [285, 263] on span "0" at bounding box center [286, 262] width 5 height 14
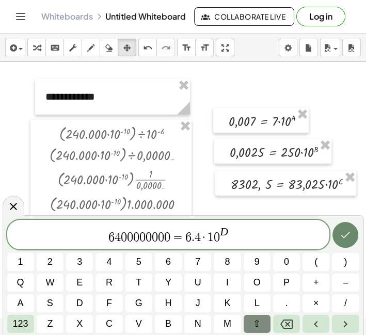
click at [328, 232] on icon "Done" at bounding box center [345, 234] width 12 height 12
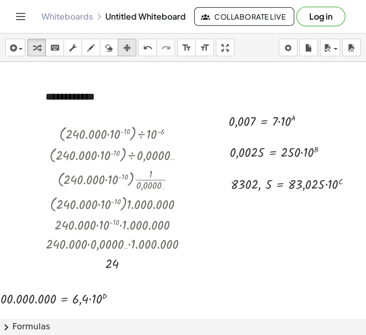
click at [135, 47] on button "arrange" at bounding box center [127, 48] width 19 height 18
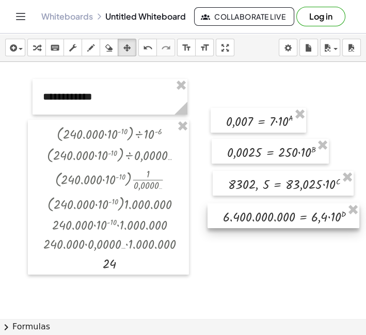
drag, startPoint x: 64, startPoint y: 292, endPoint x: 305, endPoint y: 210, distance: 254.4
click at [305, 210] on div at bounding box center [283, 215] width 152 height 25
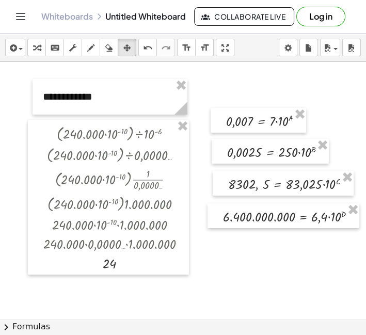
click at [278, 271] on div at bounding box center [163, 318] width 395 height 513
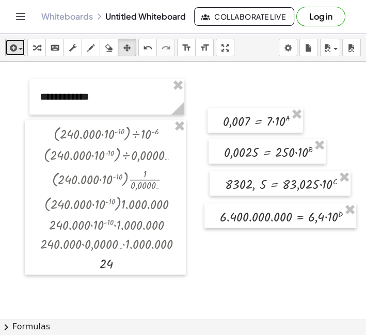
click at [19, 53] on div "button" at bounding box center [15, 47] width 15 height 12
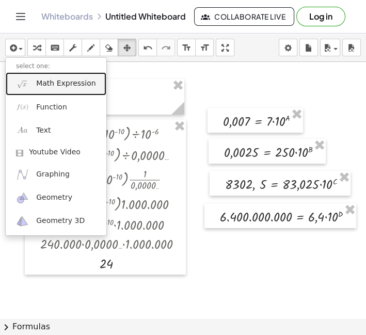
click at [32, 76] on link "Math Expression" at bounding box center [56, 83] width 101 height 23
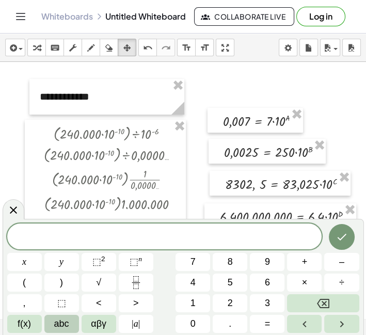
click at [72, 301] on button "abc" at bounding box center [61, 324] width 35 height 18
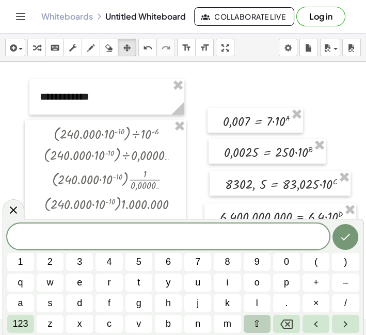
click at [254, 301] on span "⇧" at bounding box center [257, 324] width 8 height 14
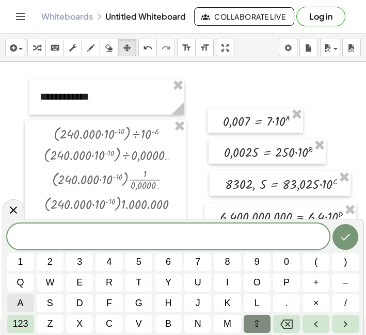
click at [14, 301] on button "a" at bounding box center [20, 303] width 27 height 18
click at [29, 301] on button "123" at bounding box center [20, 324] width 27 height 18
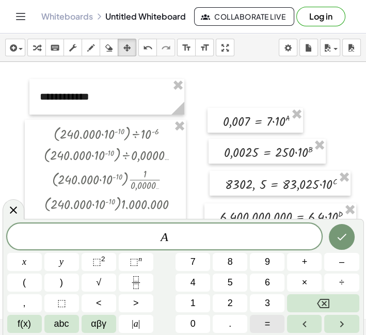
click at [272, 301] on button "=" at bounding box center [267, 324] width 35 height 18
click at [328, 263] on span "–" at bounding box center [341, 262] width 5 height 14
click at [267, 300] on span "3" at bounding box center [267, 303] width 5 height 14
click at [328, 236] on icon "Done" at bounding box center [341, 236] width 12 height 12
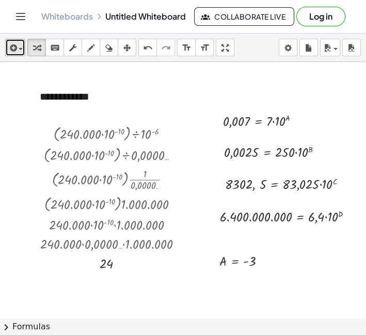
click at [13, 45] on icon "button" at bounding box center [12, 48] width 9 height 12
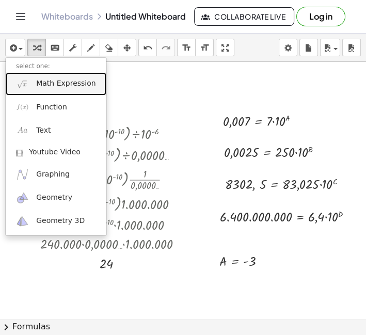
click at [45, 84] on span "Math Expression" at bounding box center [65, 83] width 59 height 10
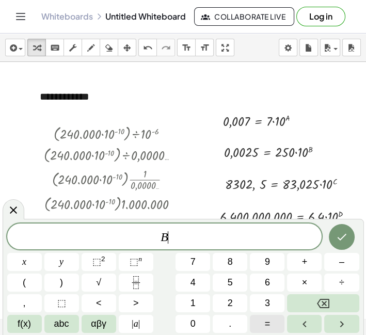
click at [271, 301] on button "=" at bounding box center [267, 324] width 35 height 18
click at [328, 227] on button "Done" at bounding box center [341, 237] width 26 height 26
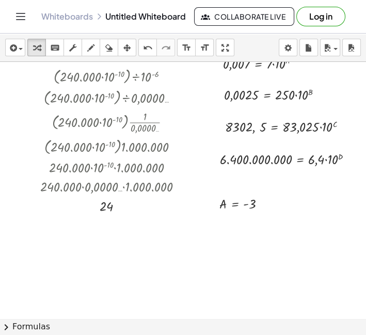
scroll to position [57, 46]
click at [222, 230] on div at bounding box center [160, 261] width 395 height 513
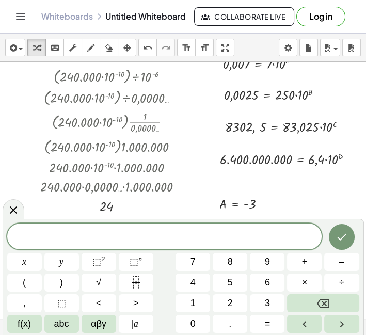
click at [319, 201] on div at bounding box center [160, 261] width 395 height 513
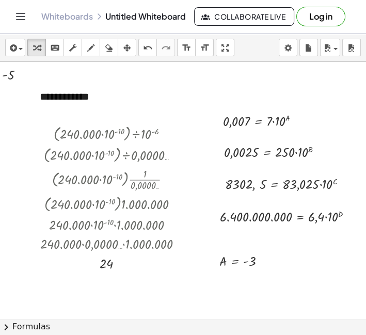
scroll to position [0, 42]
click at [16, 45] on icon "button" at bounding box center [12, 48] width 9 height 12
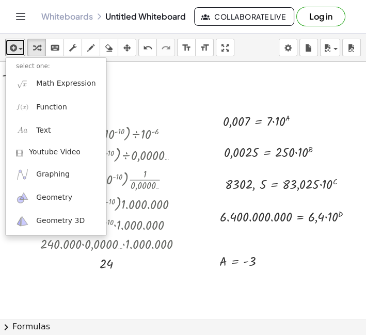
click at [179, 78] on div at bounding box center [160, 318] width 395 height 513
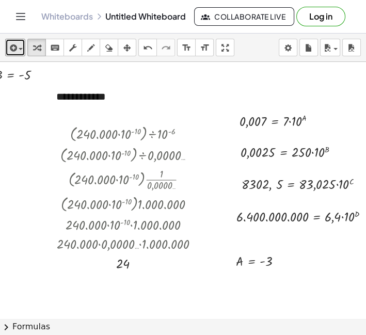
scroll to position [0, 19]
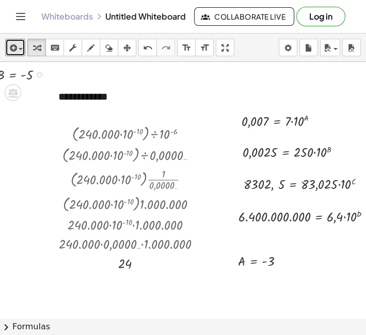
drag, startPoint x: 26, startPoint y: 74, endPoint x: 37, endPoint y: 71, distance: 11.4
click at [26, 74] on div at bounding box center [24, 73] width 64 height 19
click at [129, 48] on icon "button" at bounding box center [126, 48] width 7 height 12
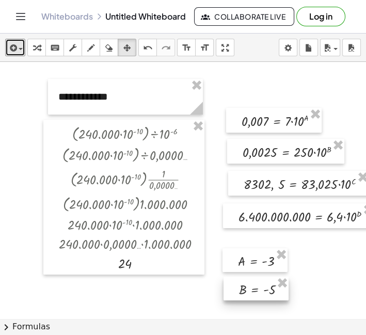
drag, startPoint x: 13, startPoint y: 72, endPoint x: 253, endPoint y: 286, distance: 321.8
click at [253, 286] on div at bounding box center [255, 288] width 65 height 24
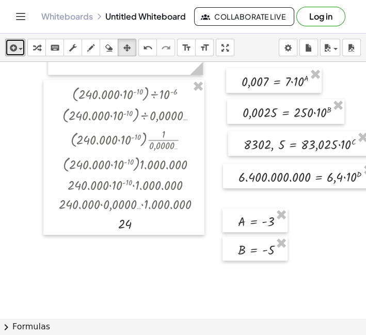
scroll to position [114, 19]
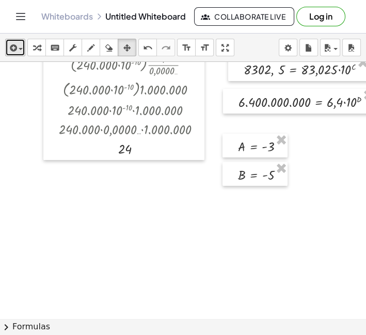
click at [21, 46] on div "button" at bounding box center [15, 47] width 15 height 12
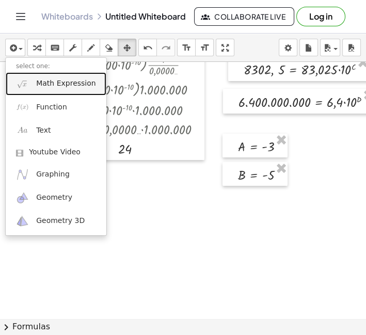
click at [52, 84] on span "Math Expression" at bounding box center [65, 83] width 59 height 10
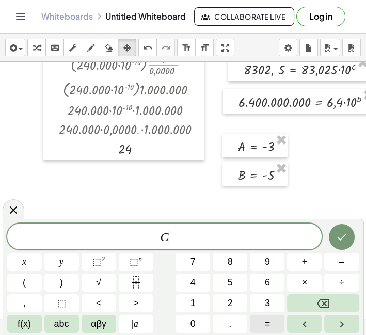
click at [279, 301] on button "=" at bounding box center [267, 324] width 35 height 18
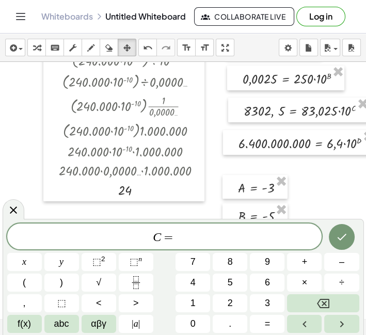
scroll to position [57, 19]
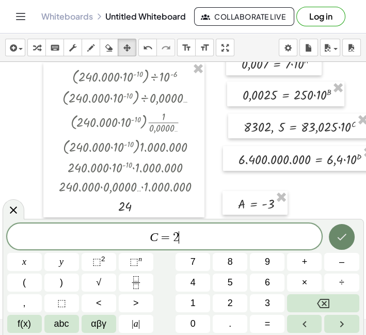
click at [328, 229] on button "Done" at bounding box center [341, 237] width 26 height 26
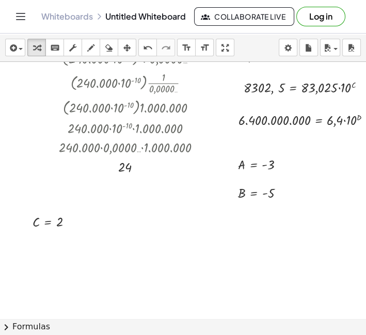
scroll to position [114, 19]
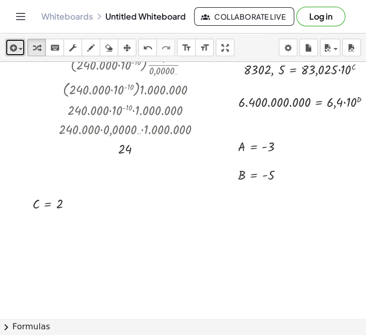
click at [18, 47] on span "button" at bounding box center [18, 48] width 2 height 7
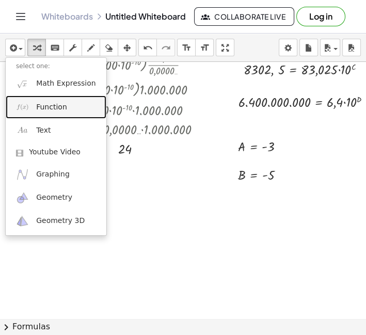
click at [34, 102] on link "Function" at bounding box center [56, 106] width 101 height 23
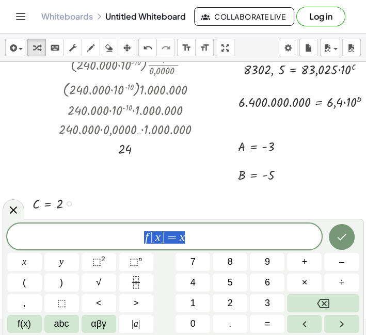
drag, startPoint x: 224, startPoint y: 230, endPoint x: 42, endPoint y: 205, distance: 183.8
click at [42, 205] on body "**********" at bounding box center [183, 167] width 366 height 335
click at [275, 301] on button "=" at bounding box center [267, 324] width 35 height 18
click at [328, 237] on icon "Done" at bounding box center [341, 237] width 9 height 7
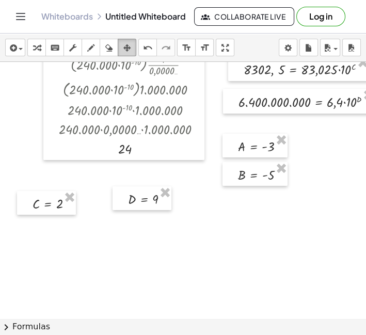
click at [128, 52] on icon "button" at bounding box center [126, 48] width 7 height 12
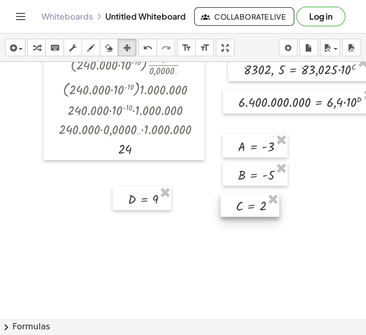
drag, startPoint x: 48, startPoint y: 196, endPoint x: 252, endPoint y: 198, distance: 203.7
click at [252, 198] on div at bounding box center [249, 205] width 59 height 24
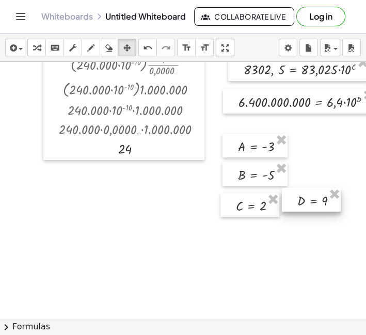
drag, startPoint x: 137, startPoint y: 199, endPoint x: 305, endPoint y: 234, distance: 172.3
click at [306, 199] on div at bounding box center [311, 200] width 59 height 24
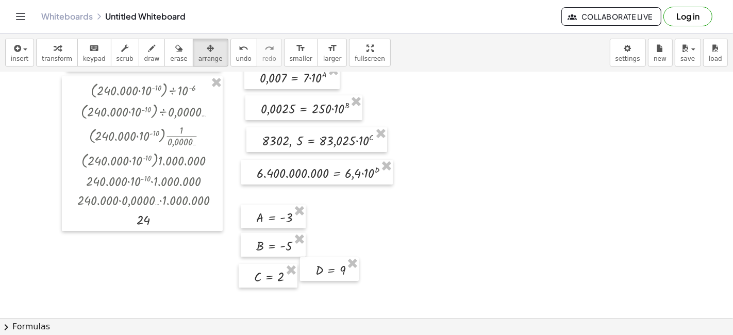
scroll to position [0, 0]
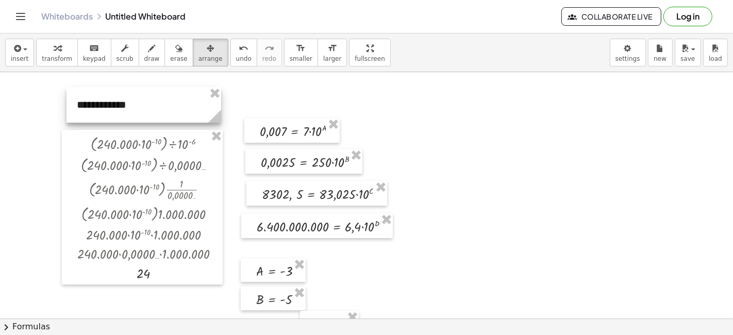
click at [147, 109] on div at bounding box center [144, 105] width 155 height 36
click at [328, 246] on div at bounding box center [366, 318] width 733 height 493
click at [128, 104] on div at bounding box center [144, 105] width 155 height 36
click at [125, 102] on div at bounding box center [144, 105] width 155 height 36
click at [139, 63] on button "draw" at bounding box center [152, 53] width 27 height 28
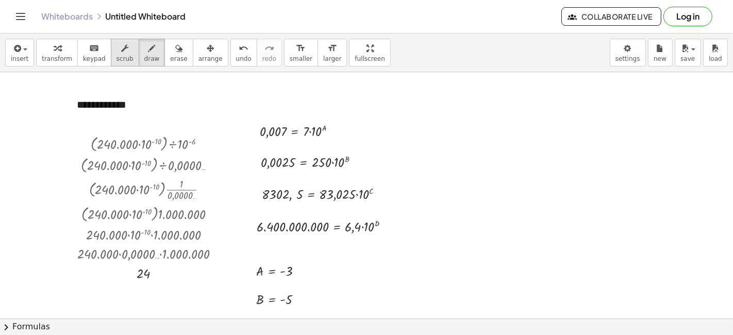
click at [121, 54] on icon "button" at bounding box center [124, 48] width 7 height 12
click at [127, 103] on div "**********" at bounding box center [144, 105] width 155 height 36
click at [328, 96] on div at bounding box center [366, 318] width 733 height 493
click at [25, 55] on span "insert" at bounding box center [20, 58] width 18 height 7
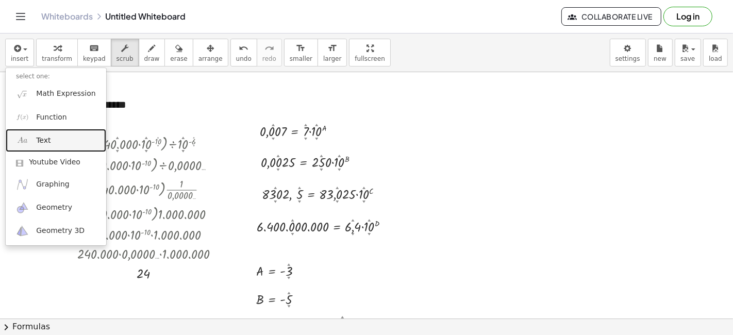
drag, startPoint x: 44, startPoint y: 136, endPoint x: 50, endPoint y: 135, distance: 5.8
click at [45, 136] on span "Text" at bounding box center [43, 141] width 14 height 10
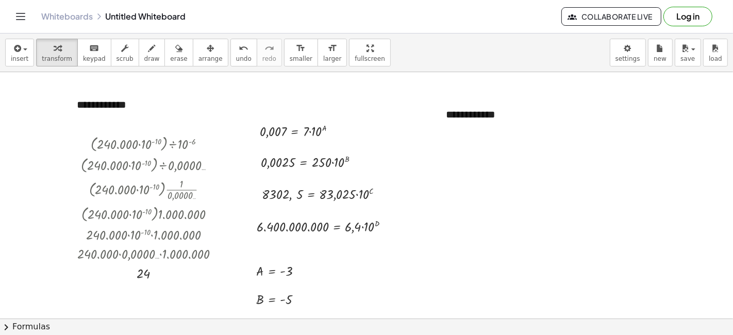
click at [328, 189] on div at bounding box center [366, 318] width 733 height 493
click at [328, 113] on div "**********" at bounding box center [513, 115] width 155 height 36
click at [199, 52] on div "button" at bounding box center [211, 48] width 24 height 12
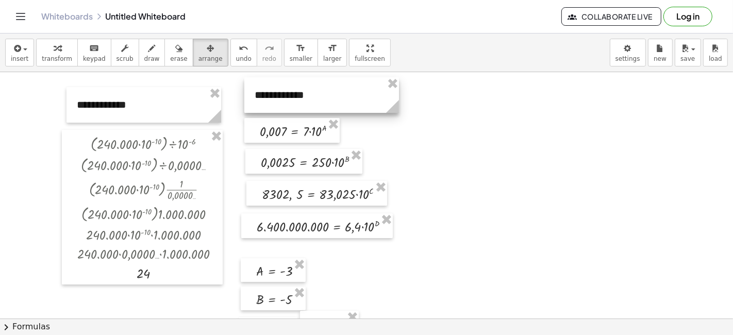
drag, startPoint x: 510, startPoint y: 110, endPoint x: 319, endPoint y: 90, distance: 192.3
click at [319, 90] on div at bounding box center [321, 95] width 155 height 36
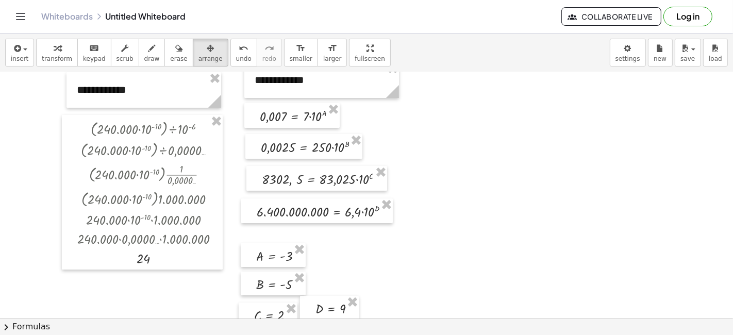
scroll to position [57, 0]
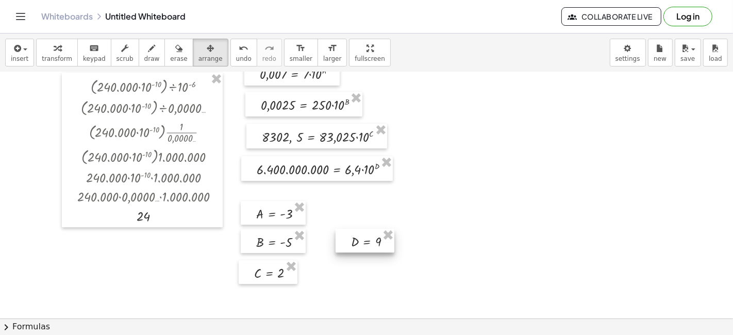
drag, startPoint x: 316, startPoint y: 263, endPoint x: 300, endPoint y: 261, distance: 16.6
click at [328, 238] on div at bounding box center [365, 241] width 59 height 24
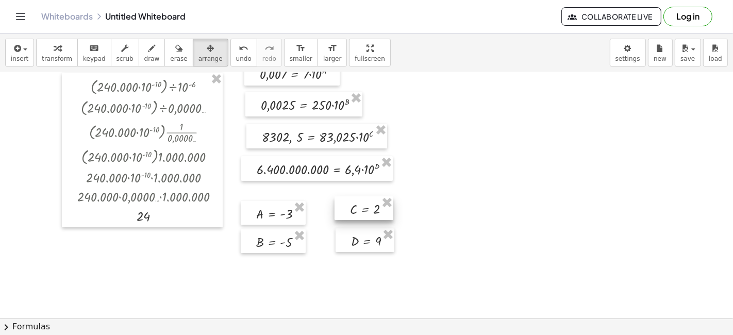
drag, startPoint x: 272, startPoint y: 268, endPoint x: 368, endPoint y: 204, distance: 115.3
click at [328, 204] on div at bounding box center [364, 208] width 59 height 24
click at [10, 54] on button "insert" at bounding box center [19, 53] width 29 height 28
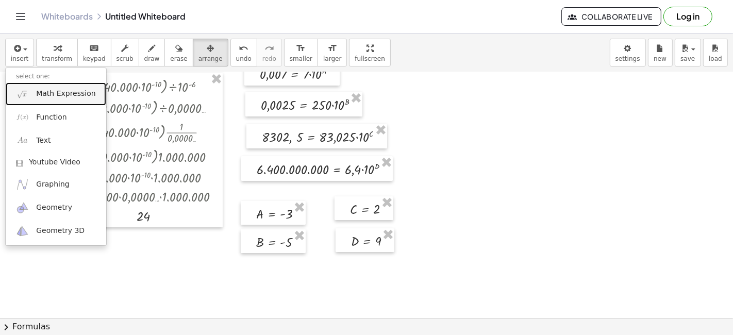
click at [55, 94] on span "Math Expression" at bounding box center [65, 94] width 59 height 10
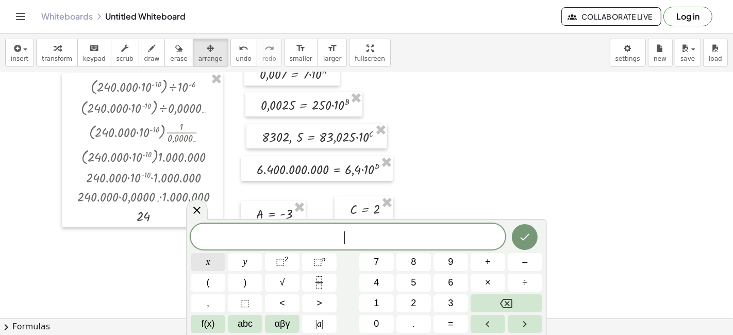
click at [211, 262] on button "x" at bounding box center [208, 262] width 35 height 18
click at [328, 301] on button "=" at bounding box center [451, 324] width 35 height 18
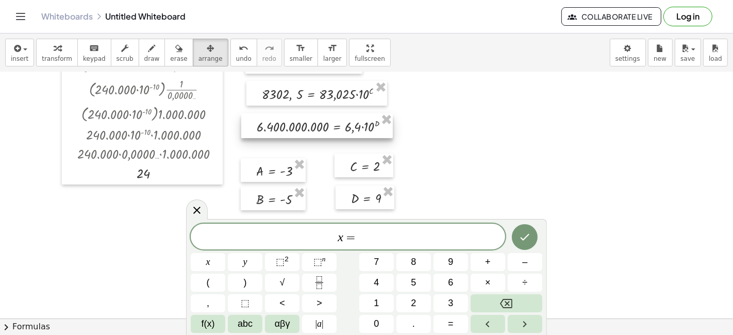
scroll to position [114, 0]
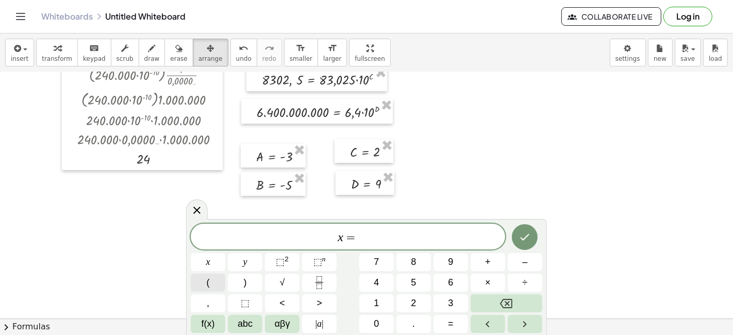
click at [214, 283] on button "(" at bounding box center [208, 283] width 35 height 18
click at [328, 261] on button "–" at bounding box center [525, 262] width 35 height 18
click at [328, 301] on span "3" at bounding box center [450, 303] width 5 height 14
click at [250, 283] on button ")" at bounding box center [245, 283] width 35 height 18
drag, startPoint x: 343, startPoint y: 235, endPoint x: 315, endPoint y: 232, distance: 28.5
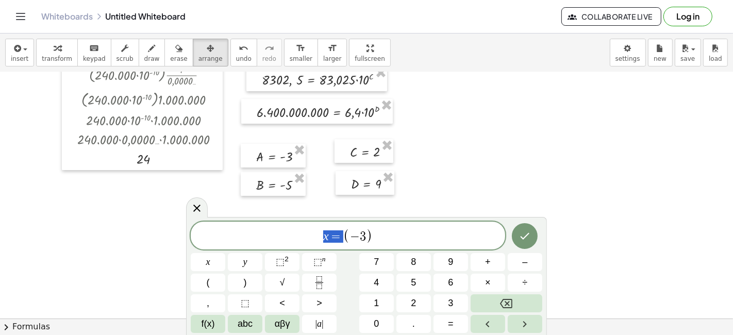
click at [315, 232] on span "x = ( − 3 )" at bounding box center [348, 236] width 315 height 17
click at [328, 237] on span "​ ( − 3 )" at bounding box center [348, 236] width 315 height 17
click at [328, 262] on button "+" at bounding box center [488, 262] width 35 height 18
click at [218, 279] on button "(" at bounding box center [208, 283] width 35 height 18
click at [328, 262] on button "–" at bounding box center [525, 262] width 35 height 18
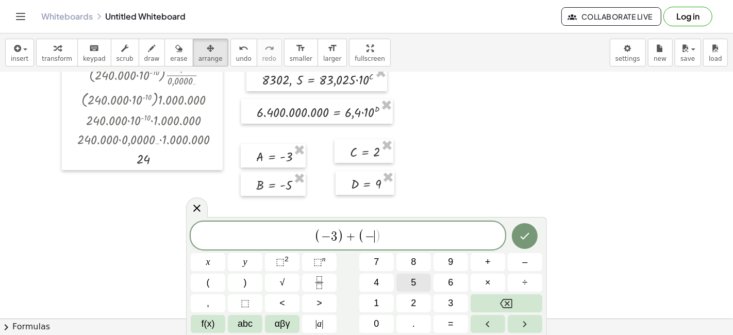
click at [328, 279] on span "5" at bounding box center [413, 283] width 5 height 14
click at [248, 280] on button ")" at bounding box center [245, 283] width 35 height 18
click at [328, 264] on button "+" at bounding box center [488, 262] width 35 height 18
click at [328, 301] on span "2" at bounding box center [413, 303] width 5 height 14
click at [328, 262] on button "+" at bounding box center [488, 262] width 35 height 18
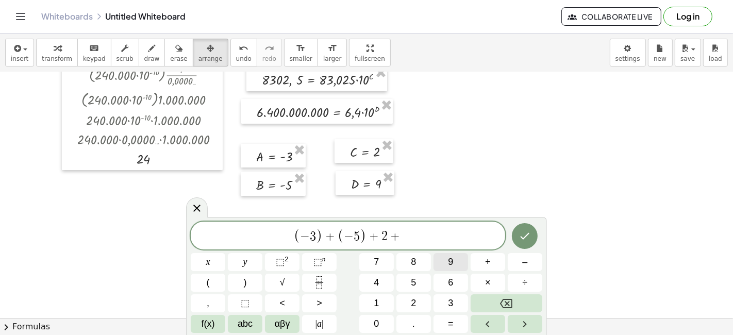
click at [328, 258] on span "9" at bounding box center [450, 262] width 5 height 14
click at [328, 237] on button "Done" at bounding box center [525, 236] width 26 height 26
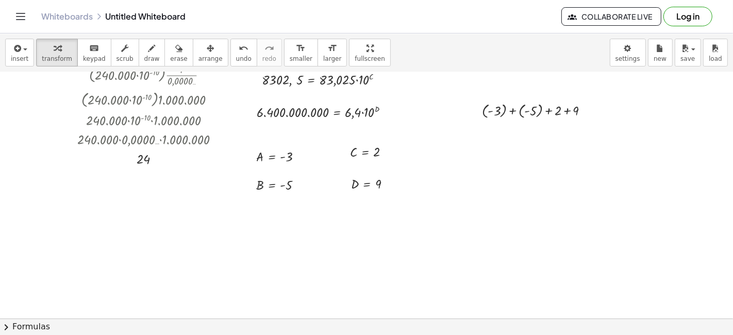
click at [314, 227] on div at bounding box center [366, 204] width 733 height 493
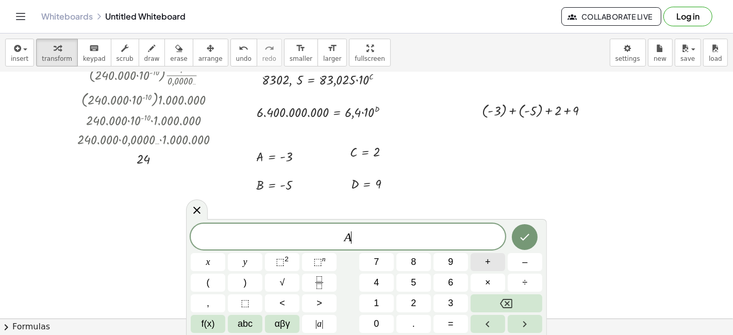
click at [328, 266] on button "+" at bounding box center [488, 262] width 35 height 18
click at [328, 258] on div at bounding box center [366, 204] width 733 height 493
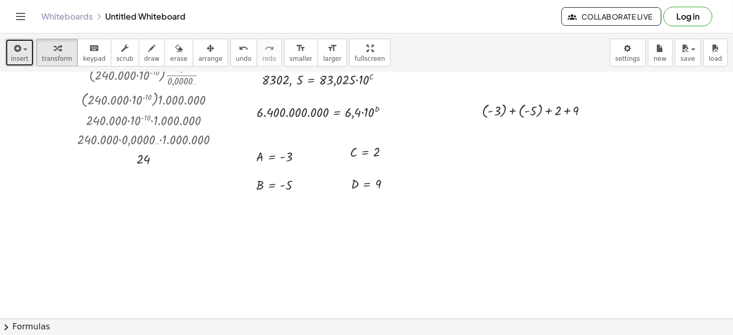
drag, startPoint x: 7, startPoint y: 47, endPoint x: 11, endPoint y: 59, distance: 12.1
click at [7, 47] on button "insert" at bounding box center [19, 53] width 29 height 28
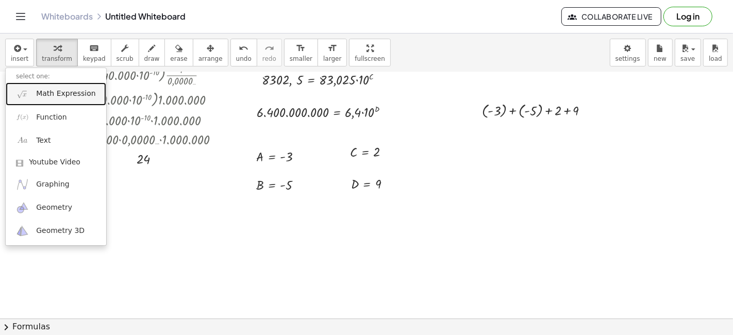
drag, startPoint x: 36, startPoint y: 99, endPoint x: 57, endPoint y: 111, distance: 24.2
click at [36, 99] on link "Math Expression" at bounding box center [56, 94] width 101 height 23
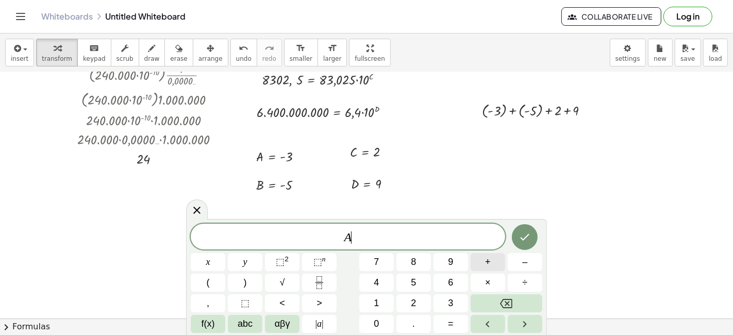
click at [328, 264] on span "+" at bounding box center [488, 262] width 6 height 14
click at [328, 237] on icon "Done" at bounding box center [525, 237] width 12 height 12
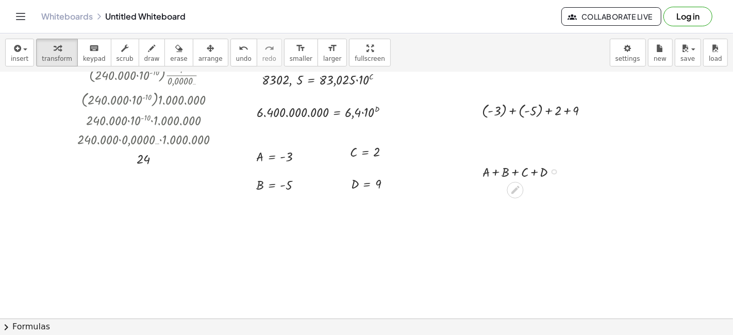
click at [328, 176] on div at bounding box center [524, 171] width 94 height 20
drag, startPoint x: 192, startPoint y: 45, endPoint x: 198, endPoint y: 48, distance: 6.7
click at [199, 46] on div "button" at bounding box center [211, 48] width 24 height 12
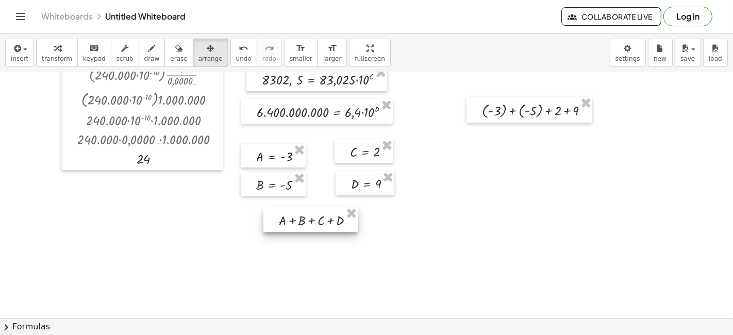
drag, startPoint x: 506, startPoint y: 162, endPoint x: 302, endPoint y: 211, distance: 210.4
click at [302, 211] on div at bounding box center [310, 219] width 94 height 25
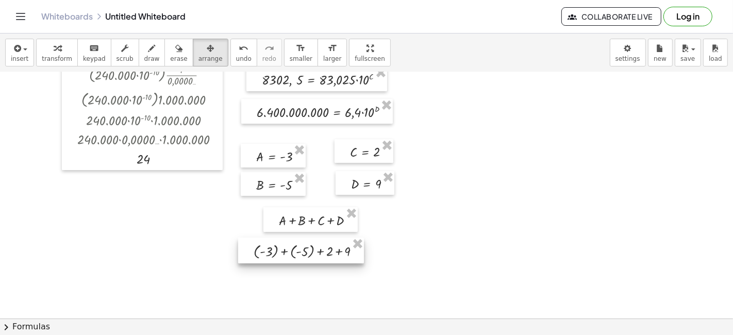
drag, startPoint x: 537, startPoint y: 111, endPoint x: 310, endPoint y: 251, distance: 267.2
click at [310, 251] on div at bounding box center [301, 251] width 126 height 26
click at [314, 251] on div at bounding box center [302, 251] width 126 height 26
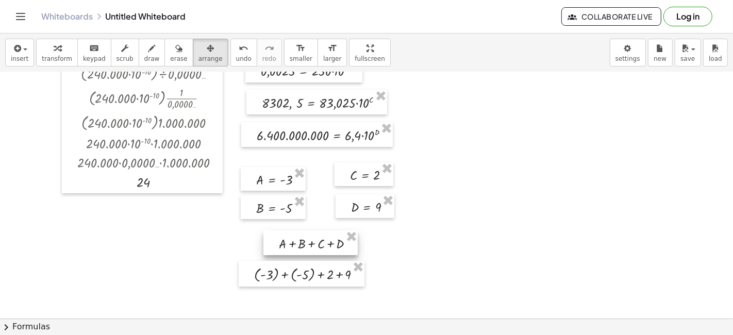
scroll to position [57, 0]
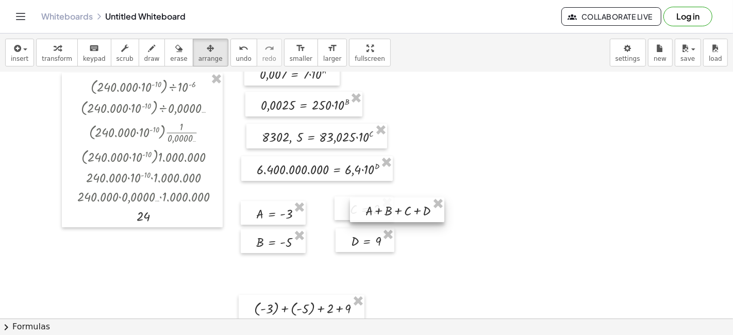
drag, startPoint x: 315, startPoint y: 271, endPoint x: 461, endPoint y: 135, distance: 199.6
click at [328, 197] on div at bounding box center [397, 209] width 94 height 25
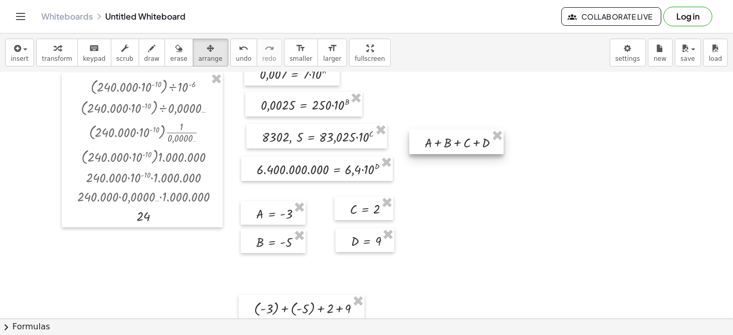
scroll to position [0, 0]
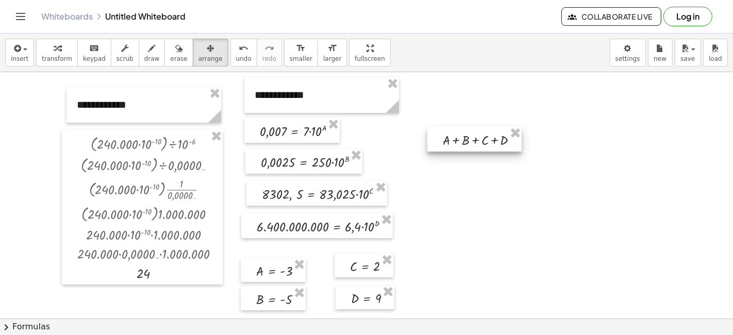
drag, startPoint x: 459, startPoint y: 195, endPoint x: 478, endPoint y: 135, distance: 63.1
click at [328, 135] on div at bounding box center [474, 139] width 94 height 25
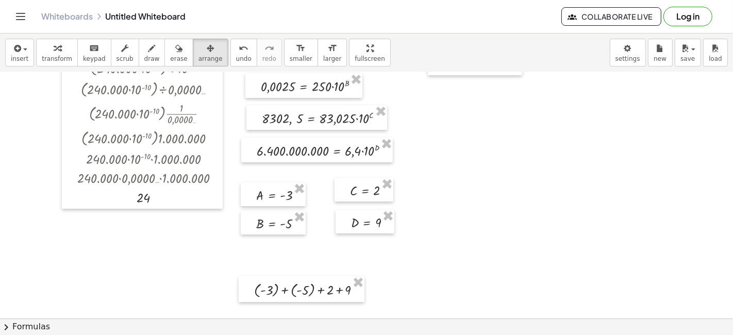
scroll to position [172, 0]
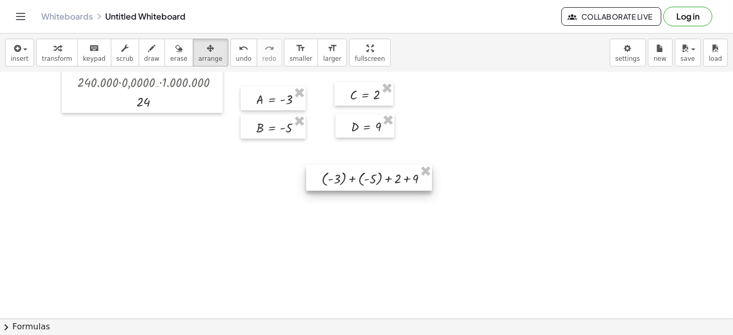
drag, startPoint x: 316, startPoint y: 200, endPoint x: 490, endPoint y: 142, distance: 183.6
click at [328, 165] on div at bounding box center [369, 178] width 126 height 26
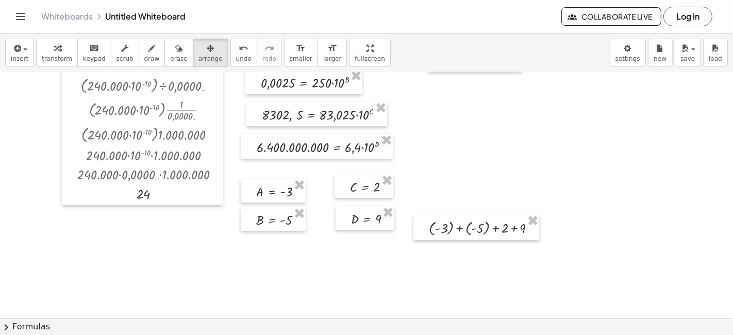
scroll to position [0, 0]
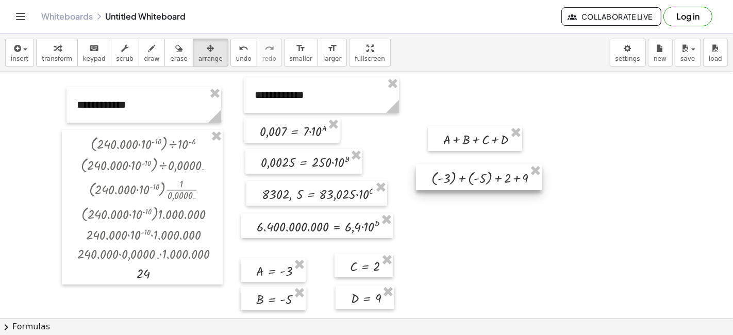
drag, startPoint x: 483, startPoint y: 295, endPoint x: 486, endPoint y: 166, distance: 129.5
click at [328, 166] on div at bounding box center [479, 177] width 126 height 26
click at [328, 179] on div at bounding box center [479, 177] width 126 height 26
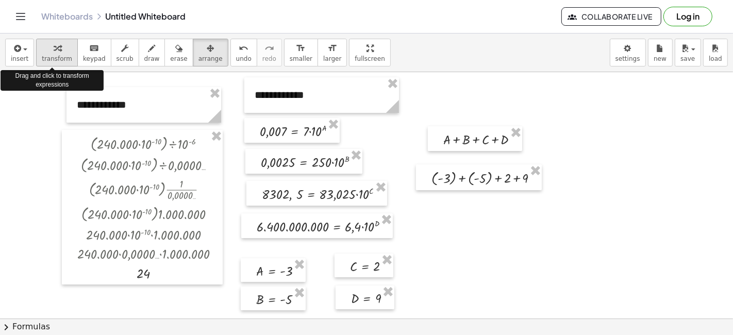
click at [56, 51] on icon "button" at bounding box center [57, 48] width 7 height 12
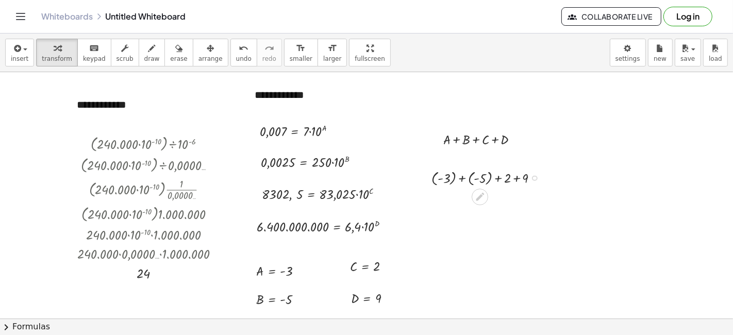
click at [328, 173] on div at bounding box center [488, 177] width 125 height 21
click at [328, 180] on div at bounding box center [488, 177] width 125 height 21
click at [328, 177] on div at bounding box center [488, 177] width 125 height 21
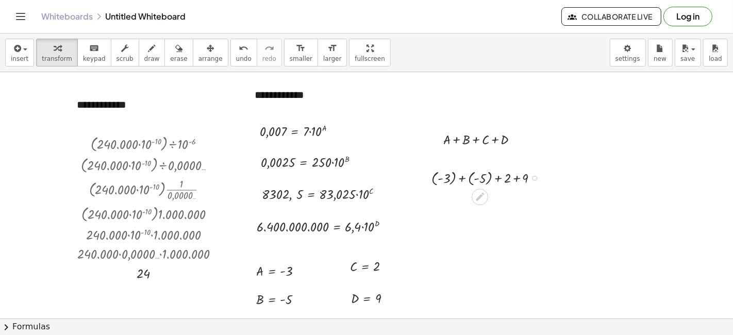
click at [328, 177] on div at bounding box center [488, 177] width 125 height 21
click at [328, 180] on div at bounding box center [488, 177] width 125 height 21
click at [328, 180] on div at bounding box center [489, 177] width 110 height 21
click at [328, 200] on div at bounding box center [527, 199] width 6 height 6
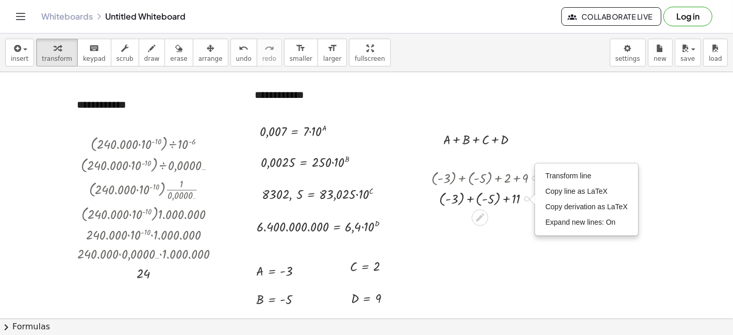
click at [328, 197] on div at bounding box center [488, 198] width 125 height 21
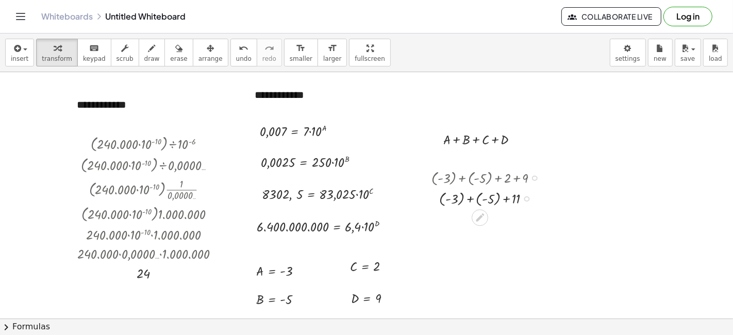
click at [328, 197] on div at bounding box center [488, 198] width 125 height 21
click at [328, 200] on div "Transform line Copy line as LaTeX Copy derivation as LaTeX Expand new lines: On" at bounding box center [527, 199] width 6 height 6
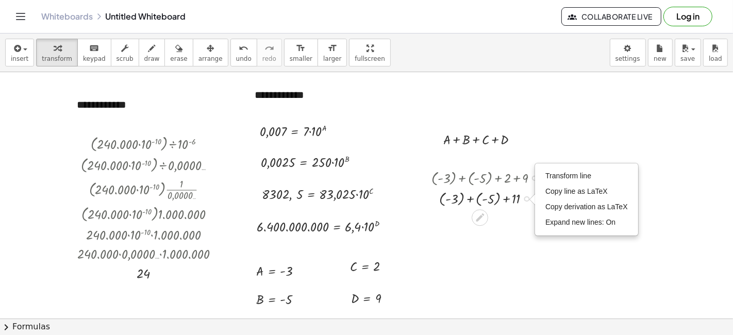
click at [328, 190] on div at bounding box center [488, 198] width 125 height 21
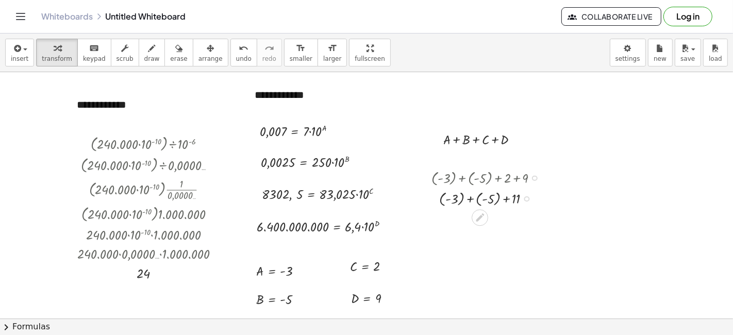
click at [328, 192] on div at bounding box center [488, 198] width 125 height 21
click at [328, 200] on div at bounding box center [488, 198] width 125 height 21
click at [328, 199] on div at bounding box center [488, 198] width 125 height 21
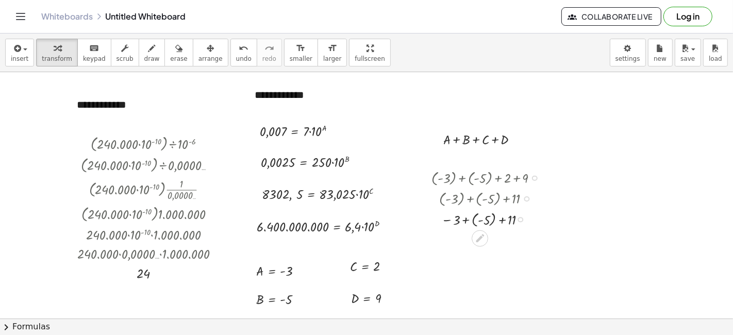
click at [328, 213] on div at bounding box center [488, 218] width 125 height 21
click at [328, 218] on div at bounding box center [488, 218] width 125 height 21
click at [328, 218] on div at bounding box center [488, 218] width 125 height 19
click at [328, 220] on div at bounding box center [488, 218] width 125 height 19
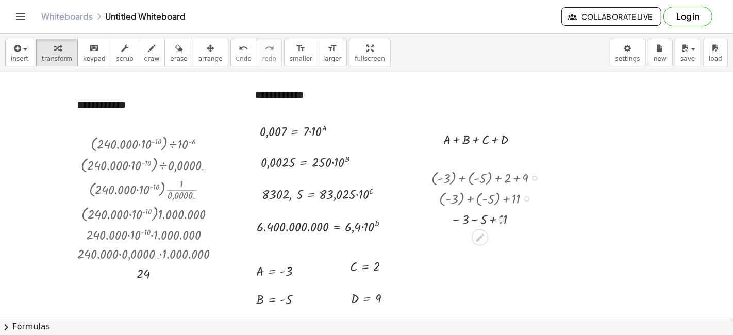
click at [328, 220] on div at bounding box center [488, 218] width 125 height 19
click at [328, 178] on div "+ ( - 3 ) + ( - 5 ) + 2 + 9 + ( - 3 ) + ( - 5 ) + 11 − 3 + ( - 5 ) + 11 3 5 + 1…" at bounding box center [480, 178] width 0 height 0
click at [328, 220] on div at bounding box center [489, 218] width 145 height 19
